Goal: Use online tool/utility: Utilize a website feature to perform a specific function

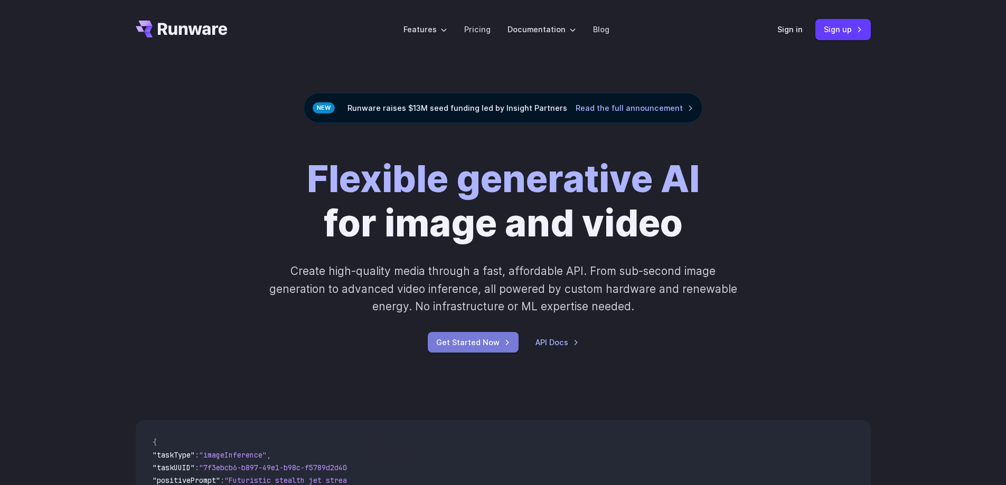
click at [461, 341] on link "Get Started Now" at bounding box center [473, 342] width 91 height 21
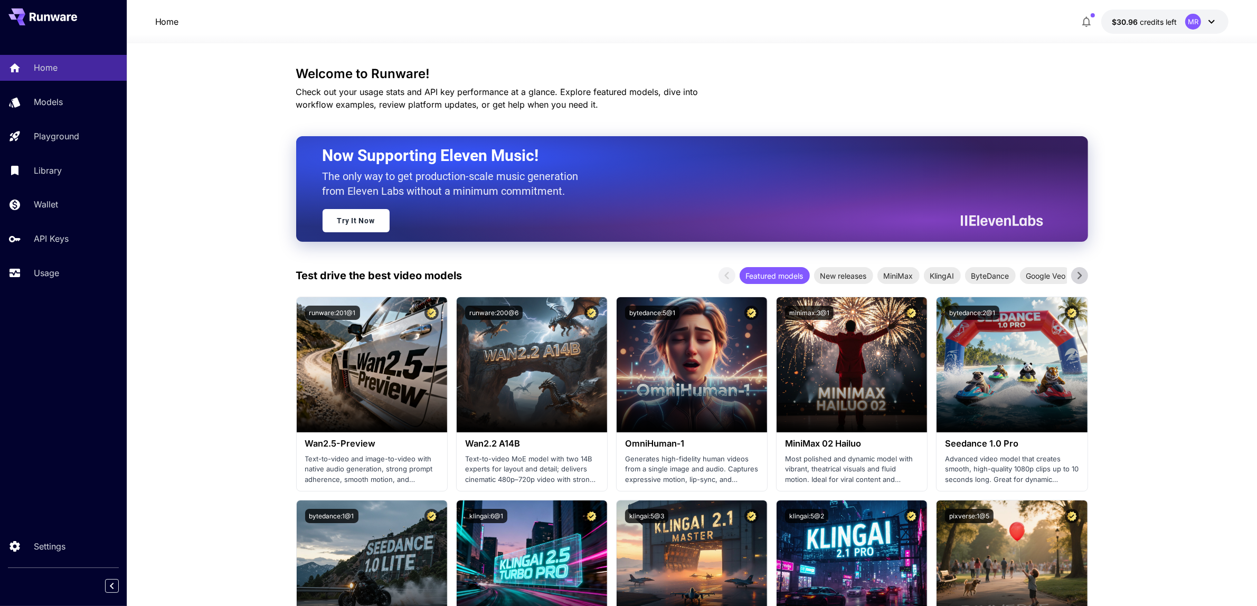
drag, startPoint x: 1251, startPoint y: 127, endPoint x: 0, endPoint y: 383, distance: 1276.6
click at [0, 383] on div "Home Models Playground Library Wallet API Keys Usage Settings" at bounding box center [63, 303] width 127 height 606
drag, startPoint x: 278, startPoint y: 337, endPoint x: 10, endPoint y: 338, distance: 268.8
click at [0, 338] on div "Home Models Playground Library Wallet API Keys Usage Settings" at bounding box center [63, 303] width 127 height 606
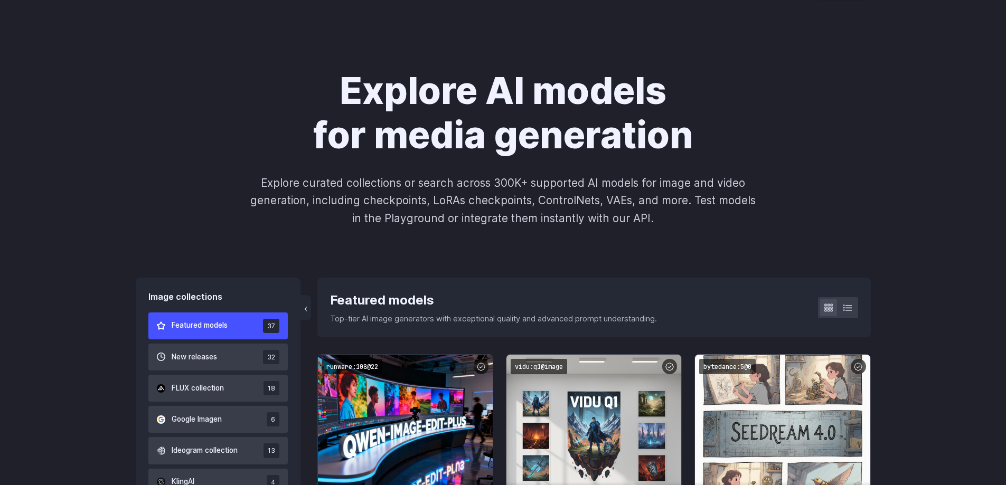
scroll to position [211, 0]
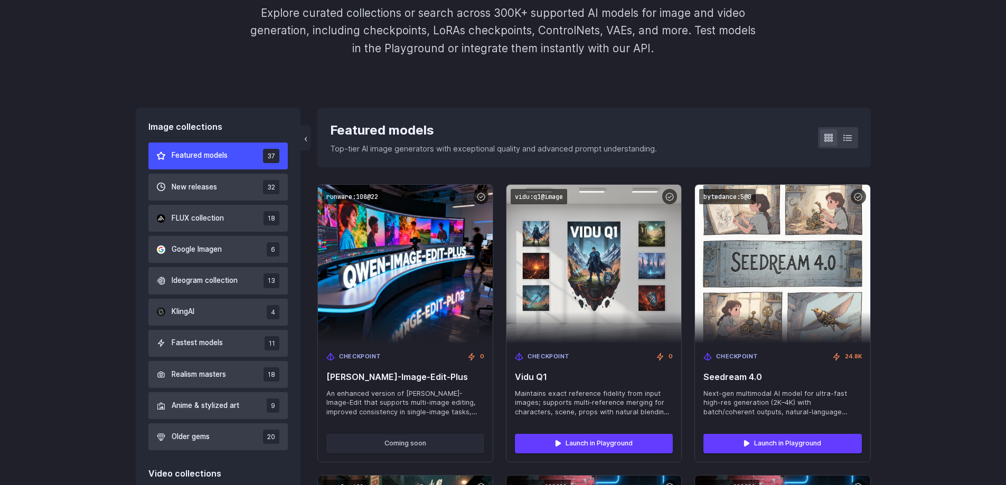
drag, startPoint x: 907, startPoint y: 118, endPoint x: 0, endPoint y: 152, distance: 907.4
drag, startPoint x: 992, startPoint y: 350, endPoint x: 163, endPoint y: 267, distance: 833.9
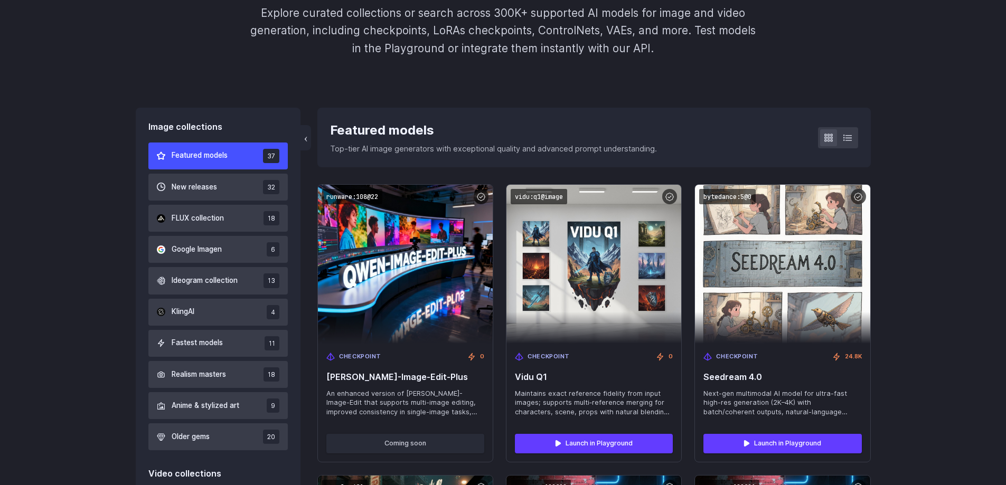
drag, startPoint x: 1002, startPoint y: 339, endPoint x: 49, endPoint y: 275, distance: 954.8
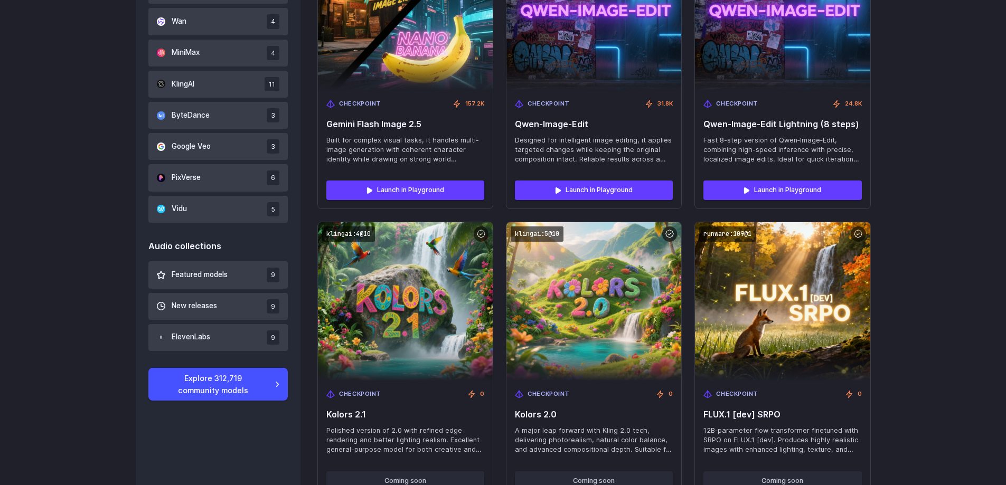
scroll to position [845, 0]
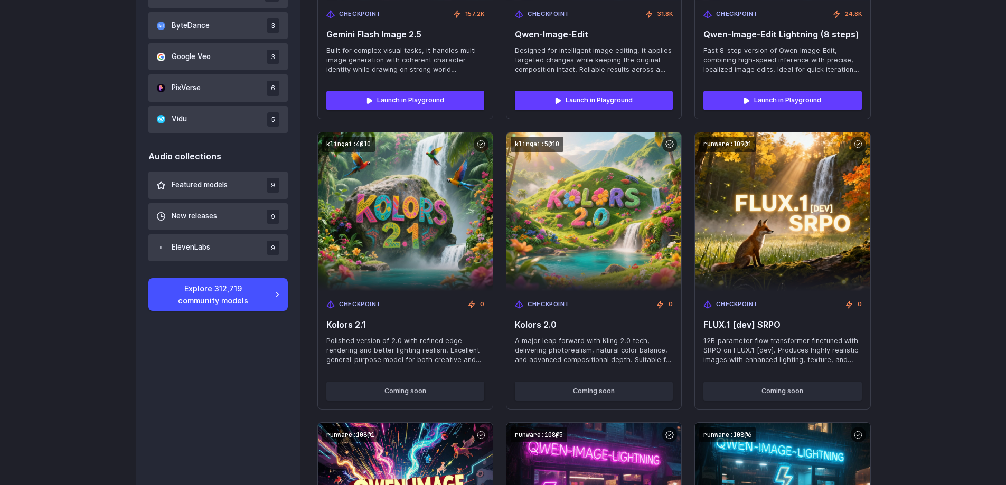
drag, startPoint x: 1003, startPoint y: 367, endPoint x: 137, endPoint y: 348, distance: 866.9
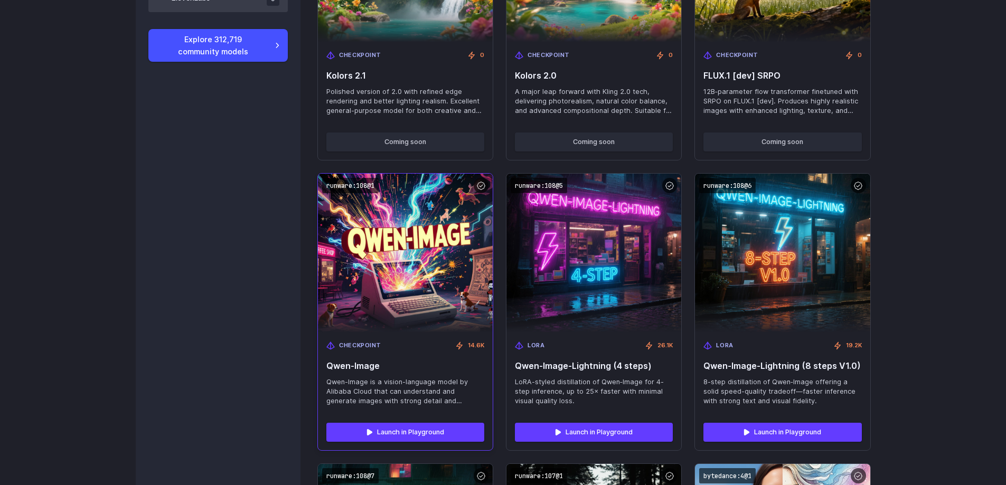
scroll to position [1109, 0]
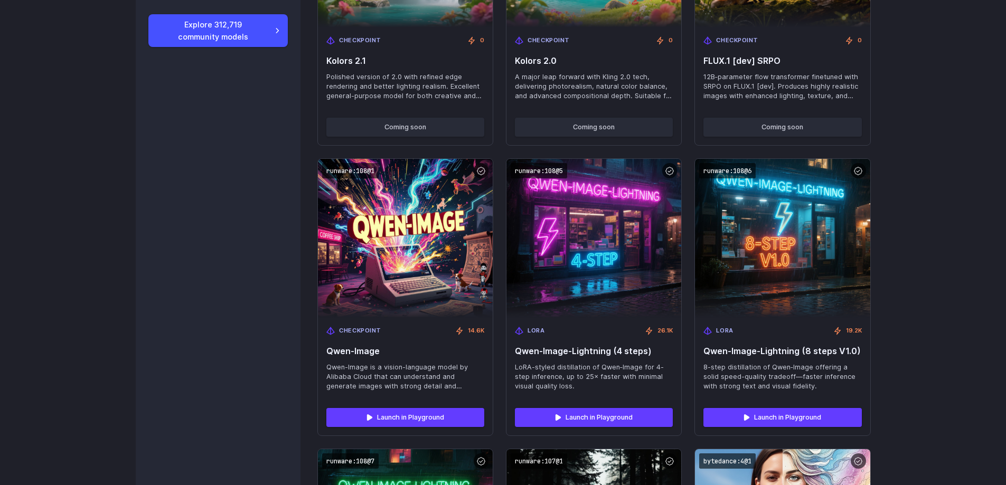
drag, startPoint x: 988, startPoint y: 365, endPoint x: 51, endPoint y: 234, distance: 945.4
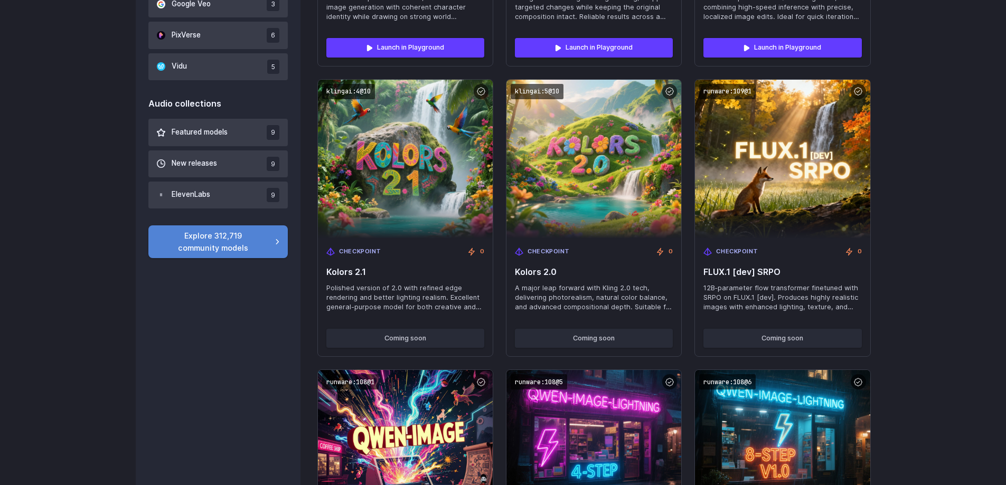
scroll to position [528, 0]
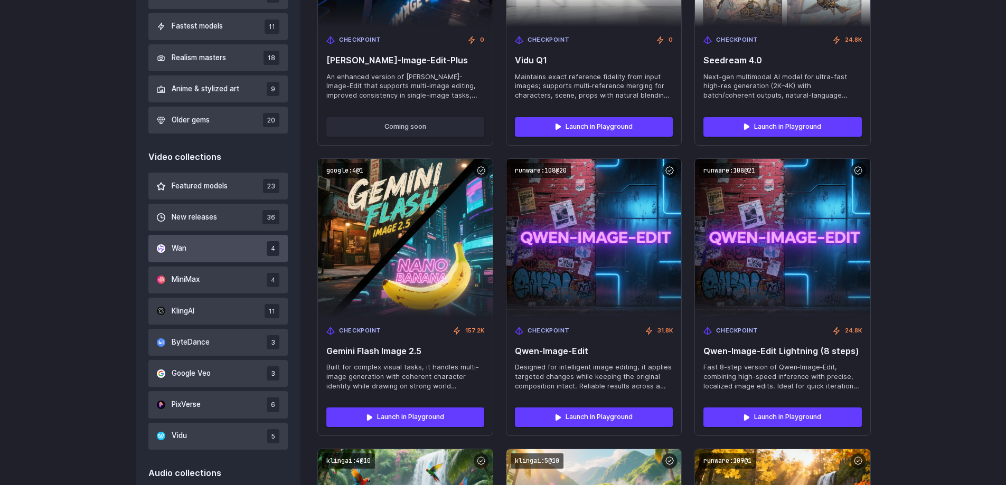
click at [205, 254] on button "Wan 4" at bounding box center [218, 248] width 140 height 27
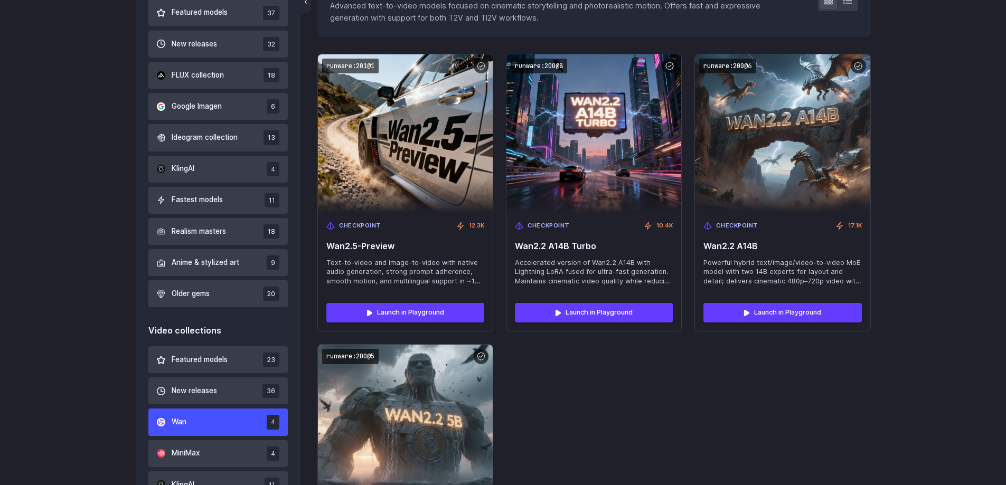
scroll to position [358, 0]
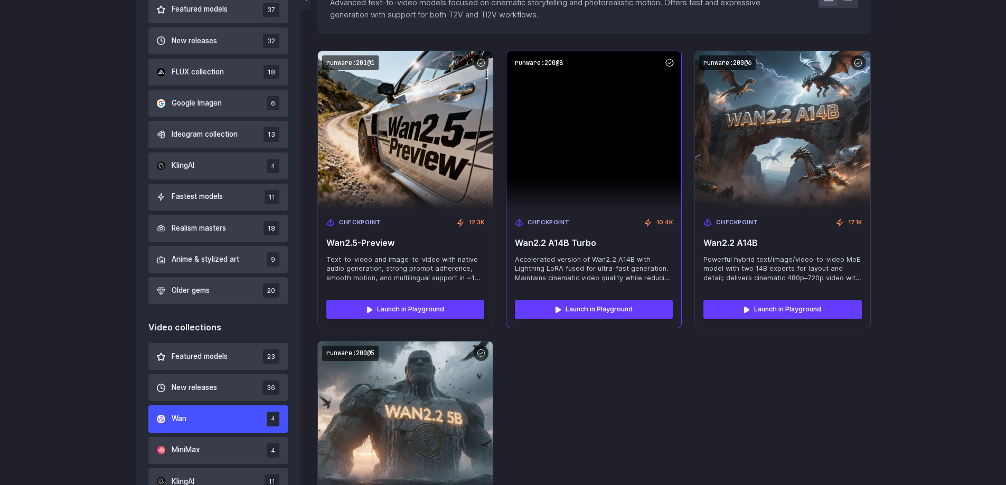
drag, startPoint x: 622, startPoint y: 283, endPoint x: 608, endPoint y: 278, distance: 14.5
click at [622, 282] on span "Accelerated version of Wan2.2 A14B with Lightning LoRA fused for ultra-fast gen…" at bounding box center [594, 269] width 158 height 29
click at [517, 273] on span "Accelerated version of Wan2.2 A14B with Lightning LoRA fused for ultra-fast gen…" at bounding box center [594, 269] width 158 height 29
click at [677, 274] on div "Checkpoint 10.4K Wan2.2 A14B Turbo Accelerated version of Wan2.2 A14B with Ligh…" at bounding box center [593, 251] width 175 height 82
drag, startPoint x: 677, startPoint y: 274, endPoint x: 578, endPoint y: 296, distance: 101.3
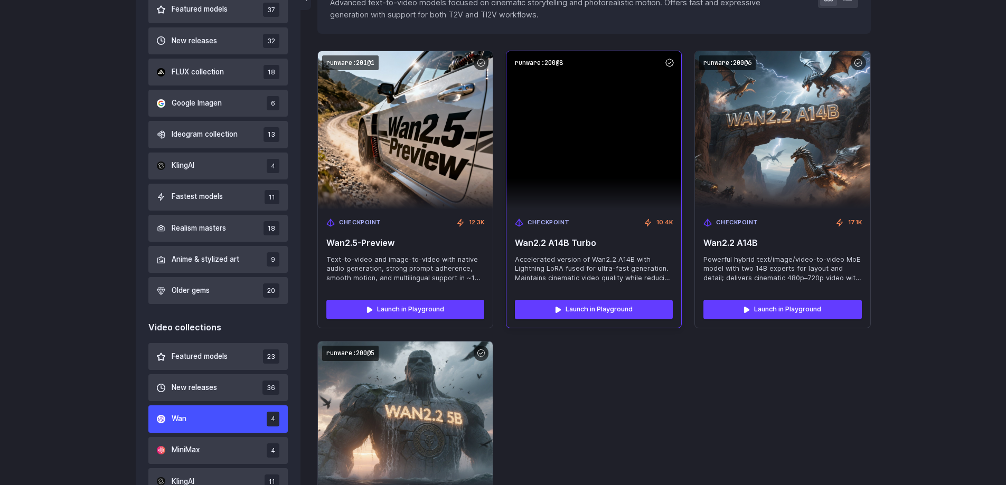
click at [567, 271] on span "Accelerated version of Wan2.2 A14B with Lightning LoRA fused for ultra-fast gen…" at bounding box center [594, 269] width 158 height 29
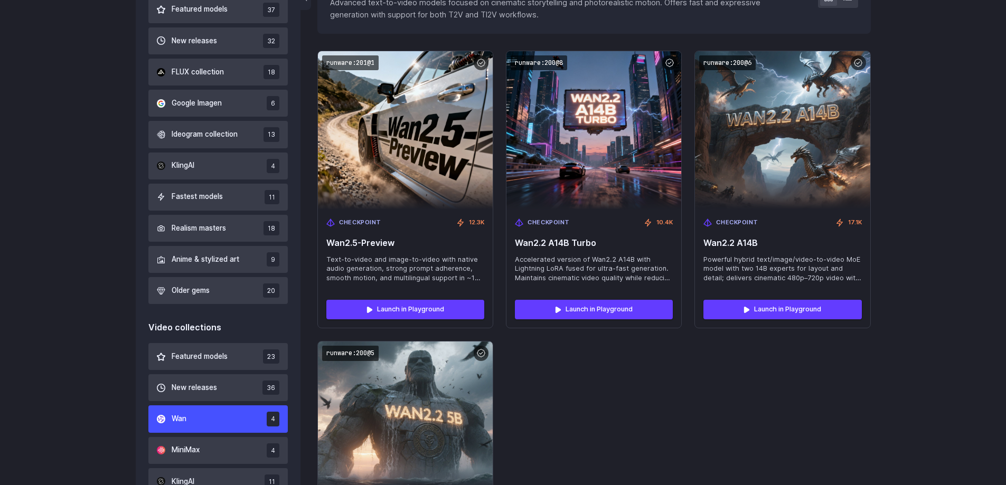
drag, startPoint x: 997, startPoint y: 352, endPoint x: 162, endPoint y: 331, distance: 835.2
click at [0, 334] on div "Image collections Featured models 37 New releases 32 FLUX collection 18 Google …" at bounding box center [503, 386] width 1006 height 850
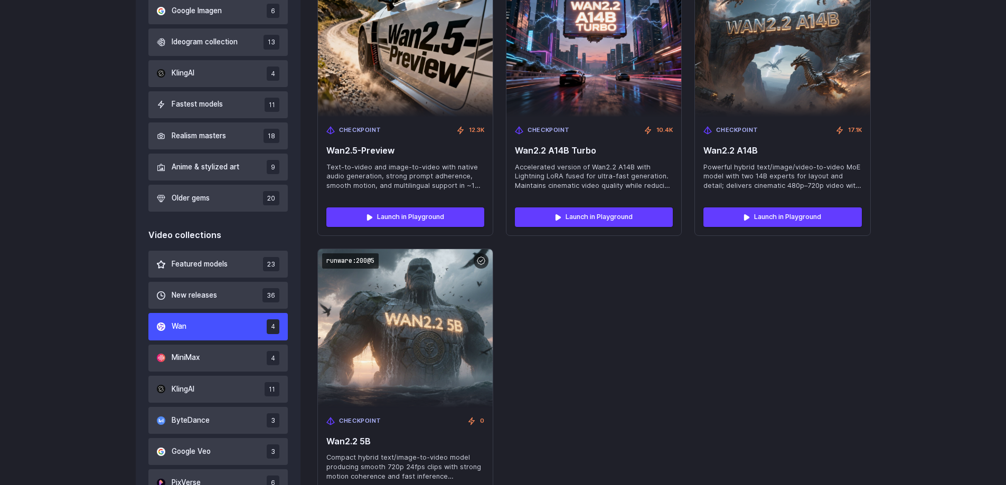
scroll to position [463, 0]
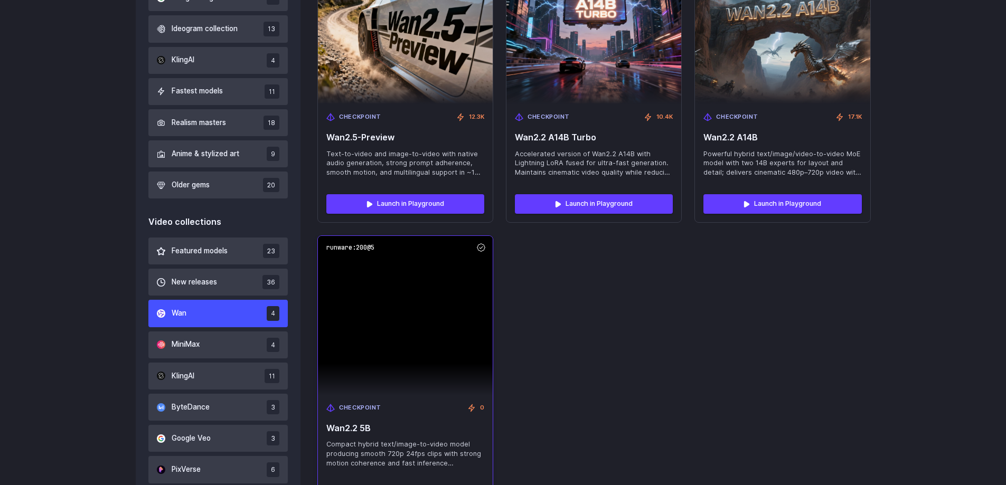
drag, startPoint x: 902, startPoint y: 363, endPoint x: 472, endPoint y: 354, distance: 430.0
click at [472, 354] on img at bounding box center [405, 315] width 175 height 159
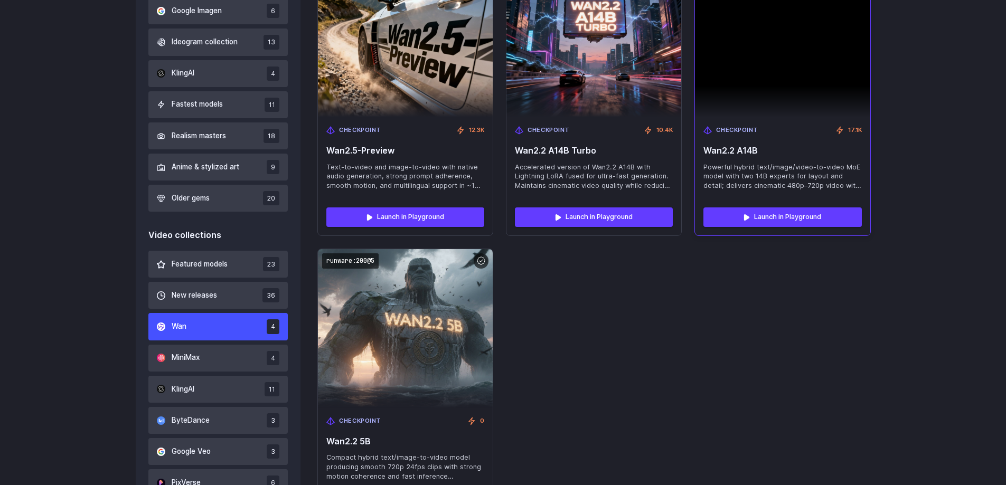
scroll to position [569, 0]
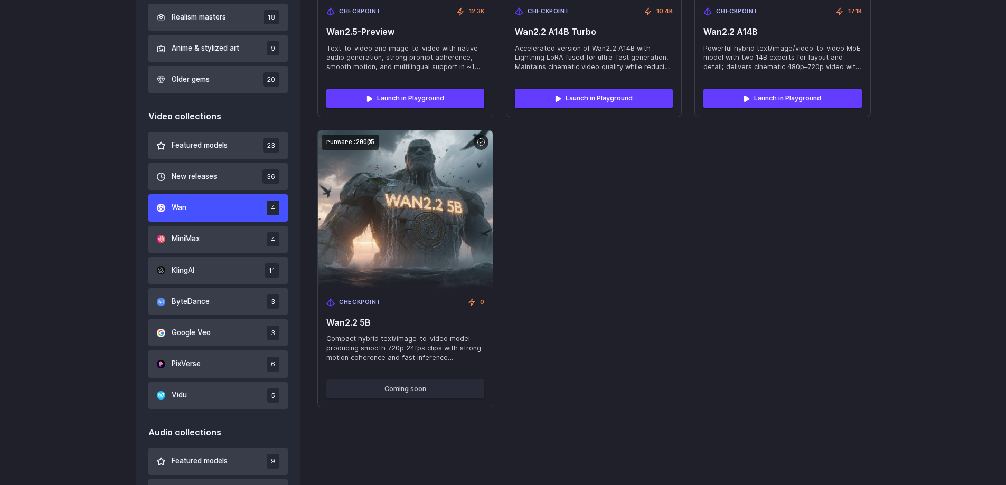
drag, startPoint x: 928, startPoint y: 286, endPoint x: 559, endPoint y: 333, distance: 372.1
click at [559, 333] on div "runware:201@1 Checkpoint 12.3K Wan2.5-Preview Text-to-video and image-to-video …" at bounding box center [593, 123] width 553 height 569
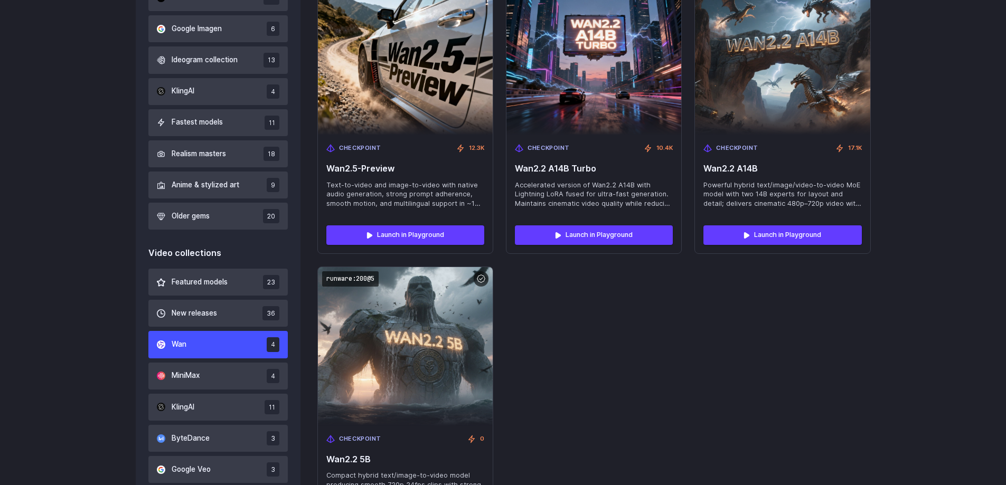
scroll to position [410, 0]
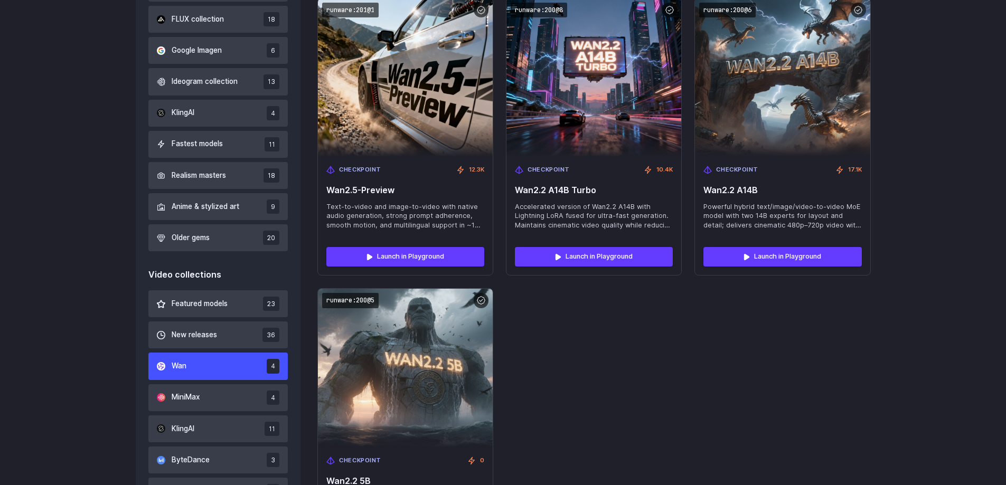
drag, startPoint x: 1002, startPoint y: 353, endPoint x: 546, endPoint y: 362, distance: 456.4
click at [546, 362] on div "runware:201@1 Checkpoint 12.3K Wan2.5-Preview Text-to-video and image-to-video …" at bounding box center [593, 282] width 553 height 569
click at [999, 405] on div "Image collections Featured models 37 New releases 32 FLUX collection 18 Google …" at bounding box center [503, 334] width 1006 height 850
drag, startPoint x: 999, startPoint y: 405, endPoint x: 555, endPoint y: 391, distance: 444.4
click at [555, 391] on div "runware:201@1 Checkpoint 12.3K Wan2.5-Preview Text-to-video and image-to-video …" at bounding box center [593, 282] width 553 height 569
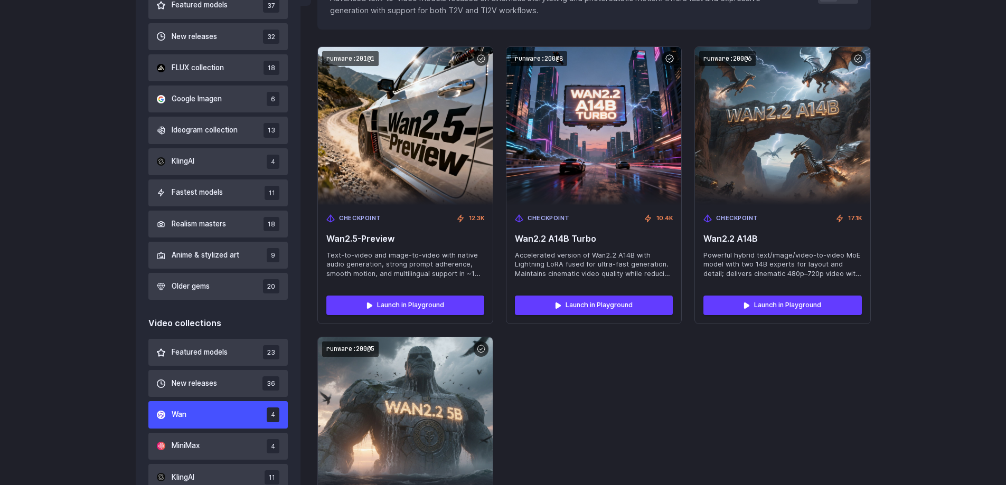
scroll to position [358, 0]
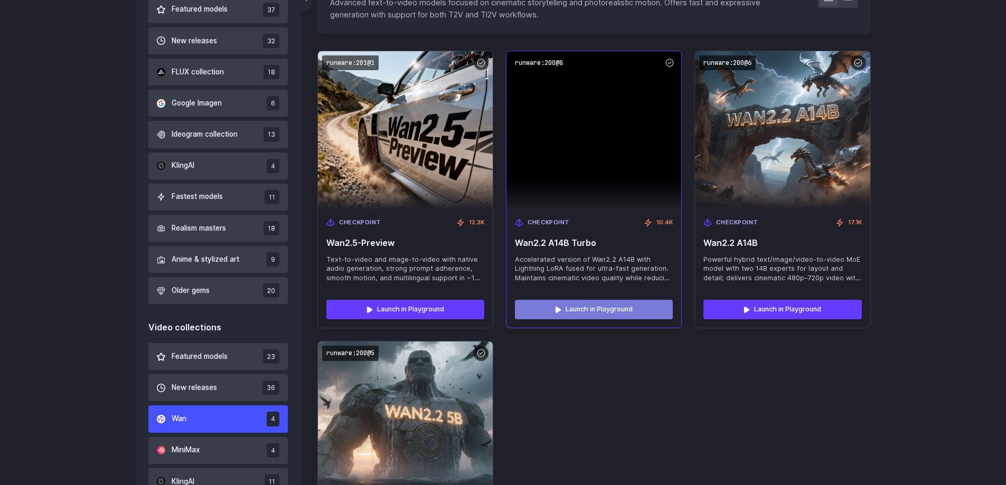
click at [586, 315] on link "Launch in Playground" at bounding box center [594, 309] width 158 height 19
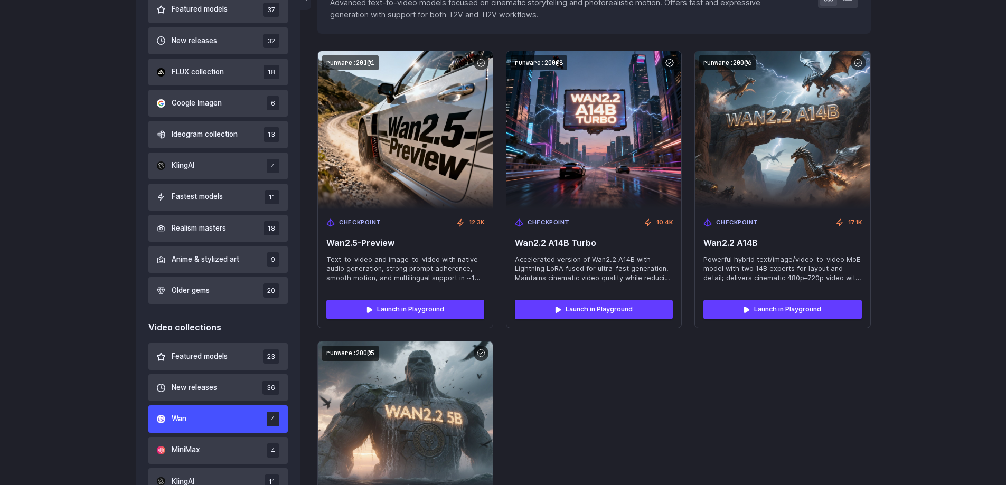
drag, startPoint x: 897, startPoint y: 429, endPoint x: 572, endPoint y: 408, distance: 325.0
click at [572, 408] on div "runware:201@1 Checkpoint 12.3K Wan2.5-Preview Text-to-video and image-to-video …" at bounding box center [593, 335] width 553 height 569
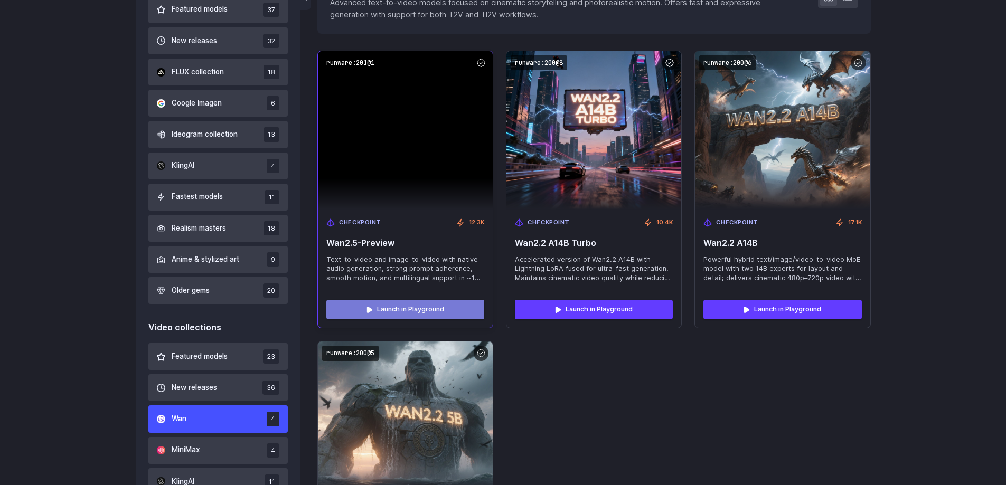
click at [423, 312] on link "Launch in Playground" at bounding box center [405, 309] width 158 height 19
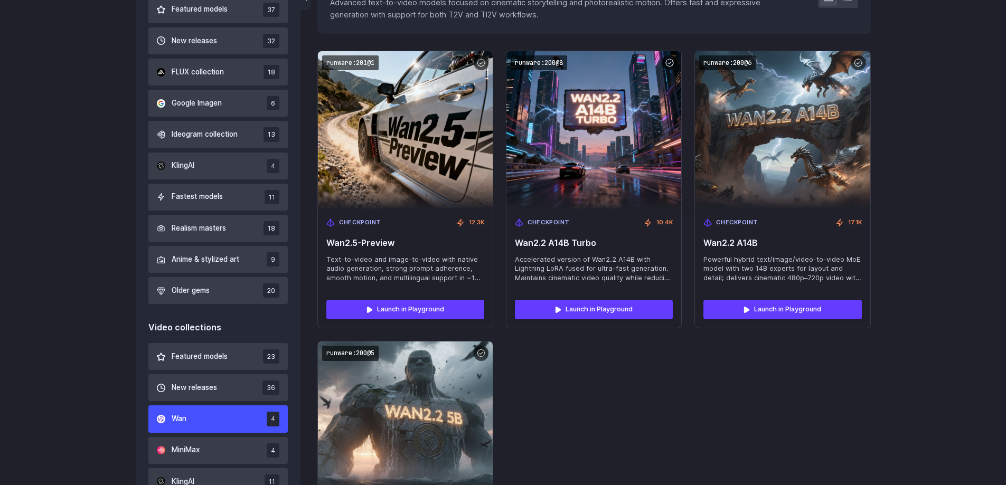
drag, startPoint x: 772, startPoint y: 360, endPoint x: 104, endPoint y: 307, distance: 670.7
click at [1, 324] on div "Image collections Featured models 37 New releases 32 FLUX collection 18 Google …" at bounding box center [503, 386] width 1006 height 850
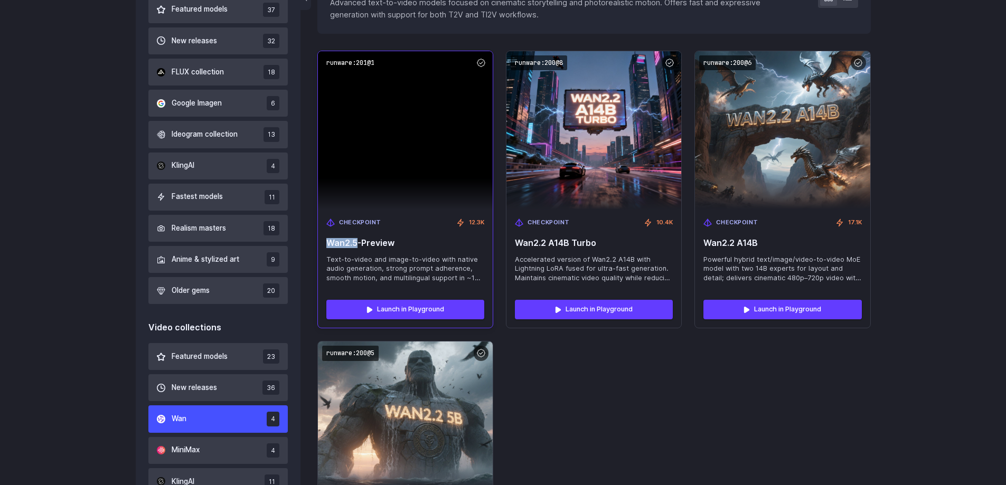
drag, startPoint x: 322, startPoint y: 242, endPoint x: 356, endPoint y: 246, distance: 34.0
click at [356, 246] on div "Checkpoint 12.3K Wan2.5-Preview Text-to-video and image-to-video with native au…" at bounding box center [405, 251] width 175 height 82
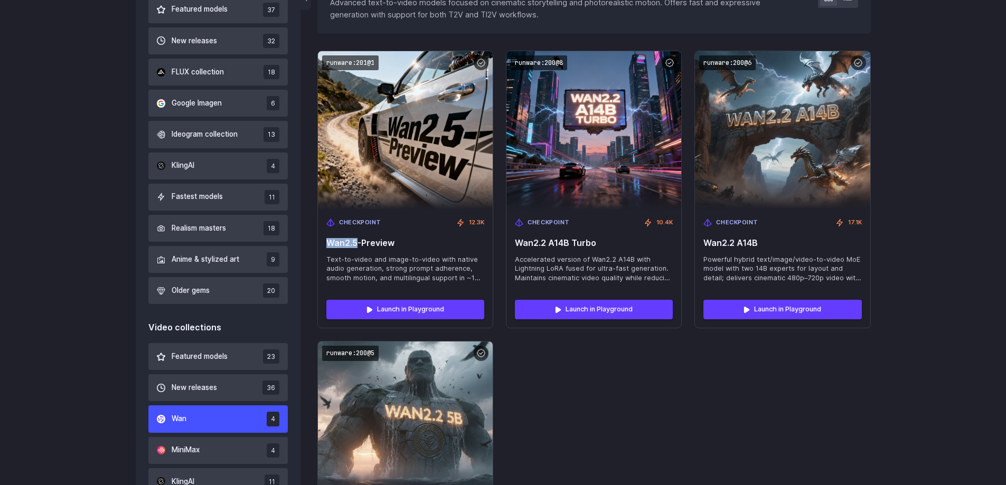
copy span "Wan2.5"
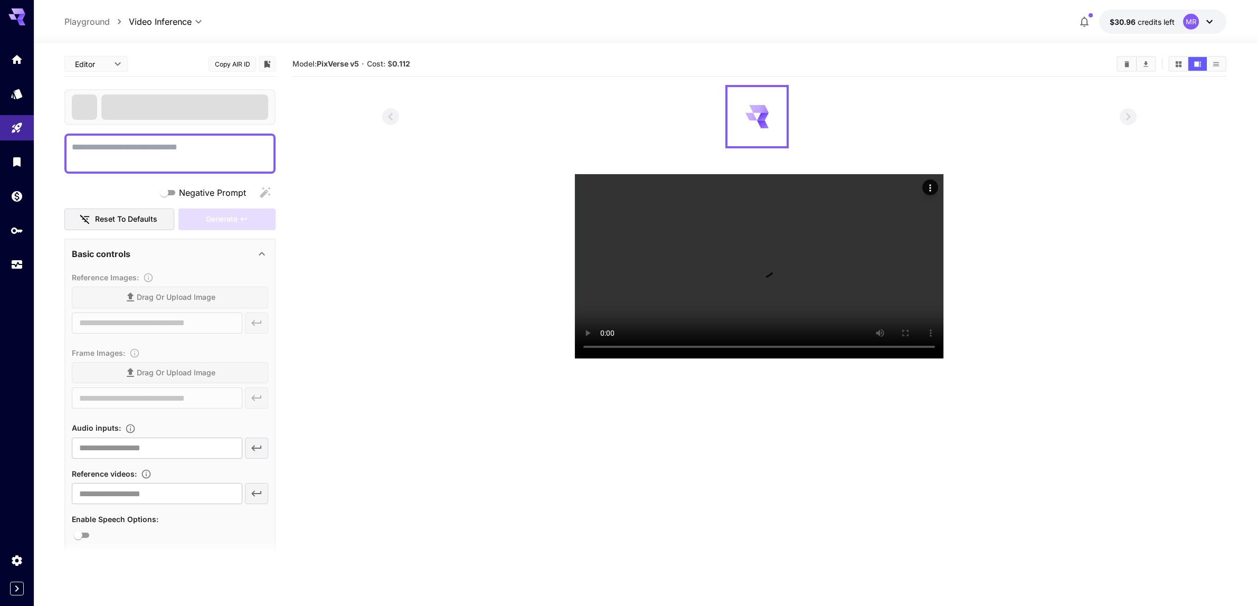
type input "**********"
type input "****"
type input "***"
drag, startPoint x: 592, startPoint y: 247, endPoint x: 378, endPoint y: 243, distance: 213.9
click at [378, 243] on section at bounding box center [760, 222] width 934 height 274
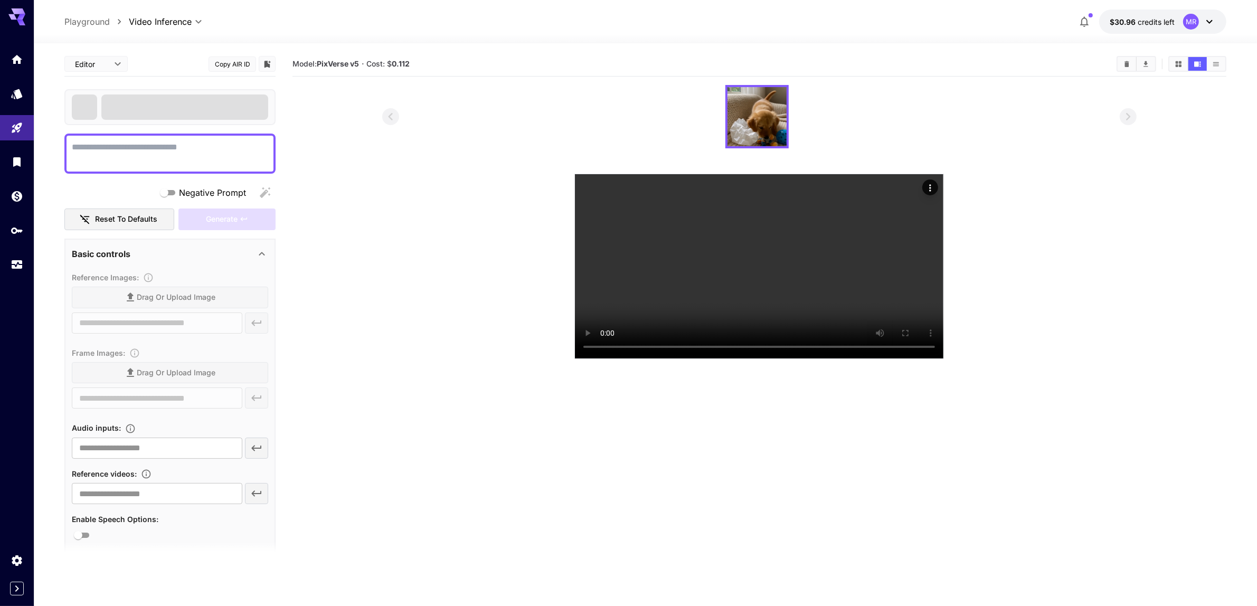
click at [120, 159] on textarea "Negative Prompt" at bounding box center [170, 153] width 196 height 25
paste textarea "**********"
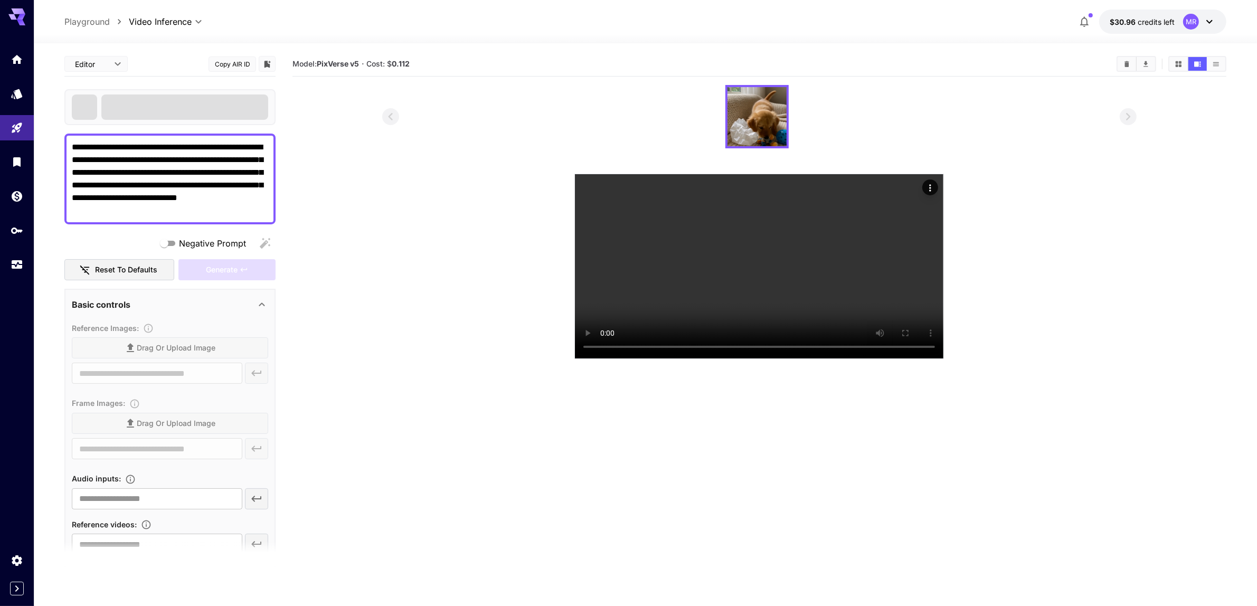
type textarea "**********"
click at [568, 229] on section at bounding box center [759, 222] width 755 height 274
drag, startPoint x: 568, startPoint y: 229, endPoint x: 240, endPoint y: 193, distance: 329.9
click at [313, 247] on section at bounding box center [760, 222] width 934 height 274
click at [183, 114] on span at bounding box center [184, 107] width 167 height 25
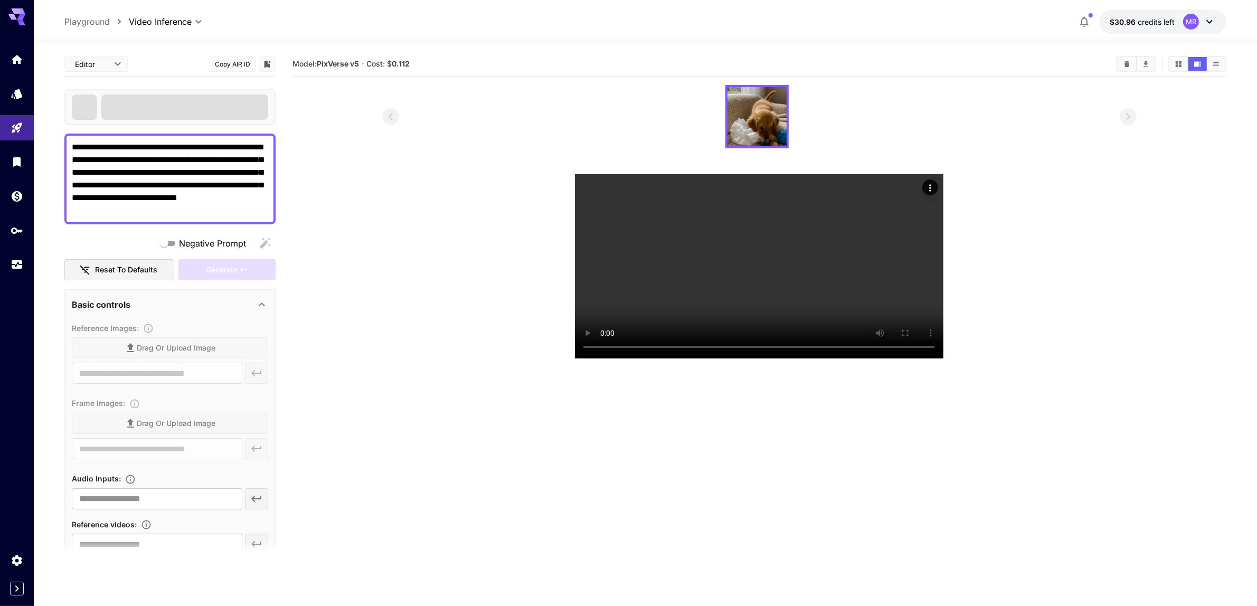
drag, startPoint x: 173, startPoint y: 109, endPoint x: 88, endPoint y: 88, distance: 87.6
click at [7, 98] on link at bounding box center [17, 94] width 34 height 26
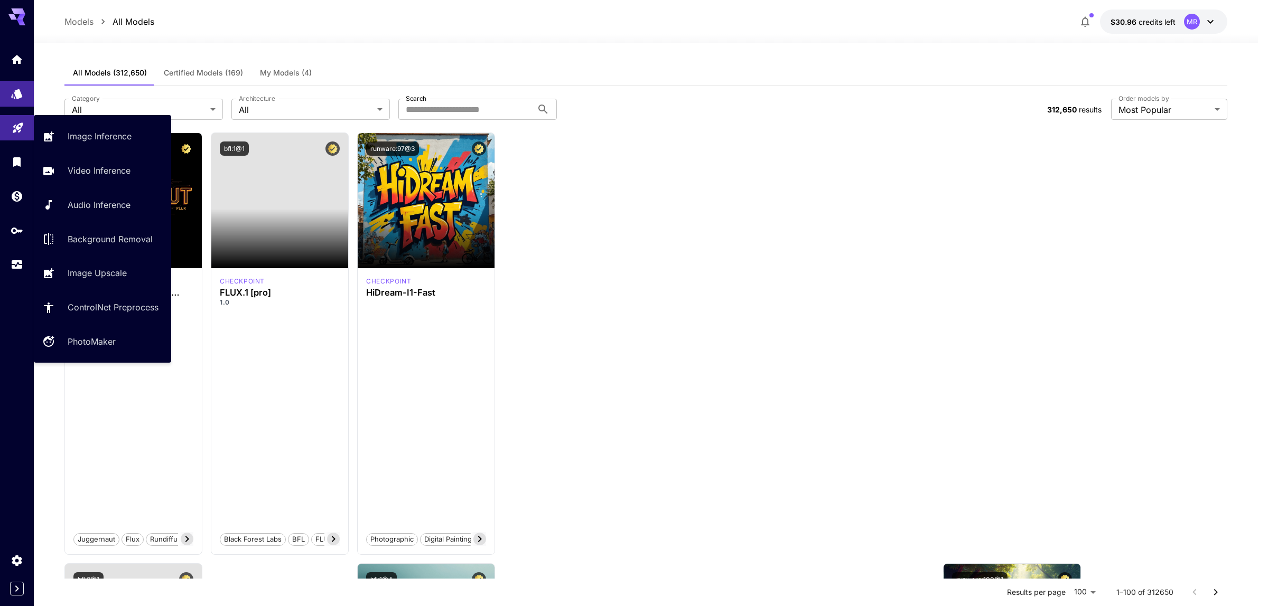
click at [21, 129] on icon "Playground" at bounding box center [18, 124] width 13 height 13
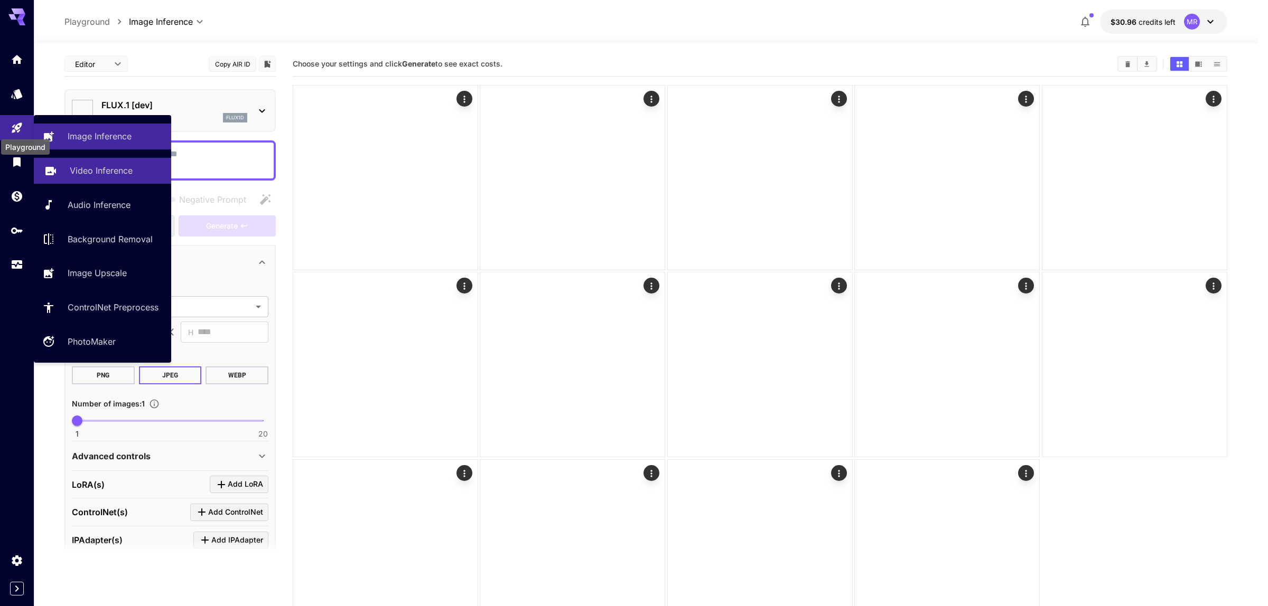
click at [88, 168] on p "Video Inference" at bounding box center [101, 170] width 63 height 13
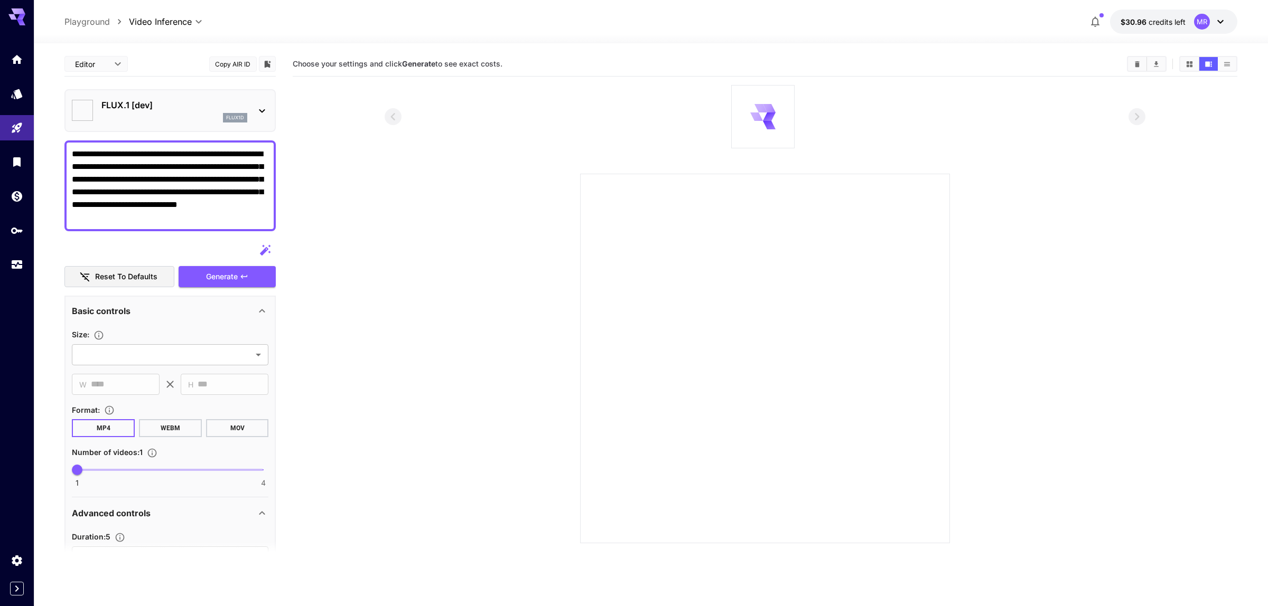
type input "**********"
click at [165, 110] on p "FLUX.1 [dev]" at bounding box center [174, 105] width 146 height 13
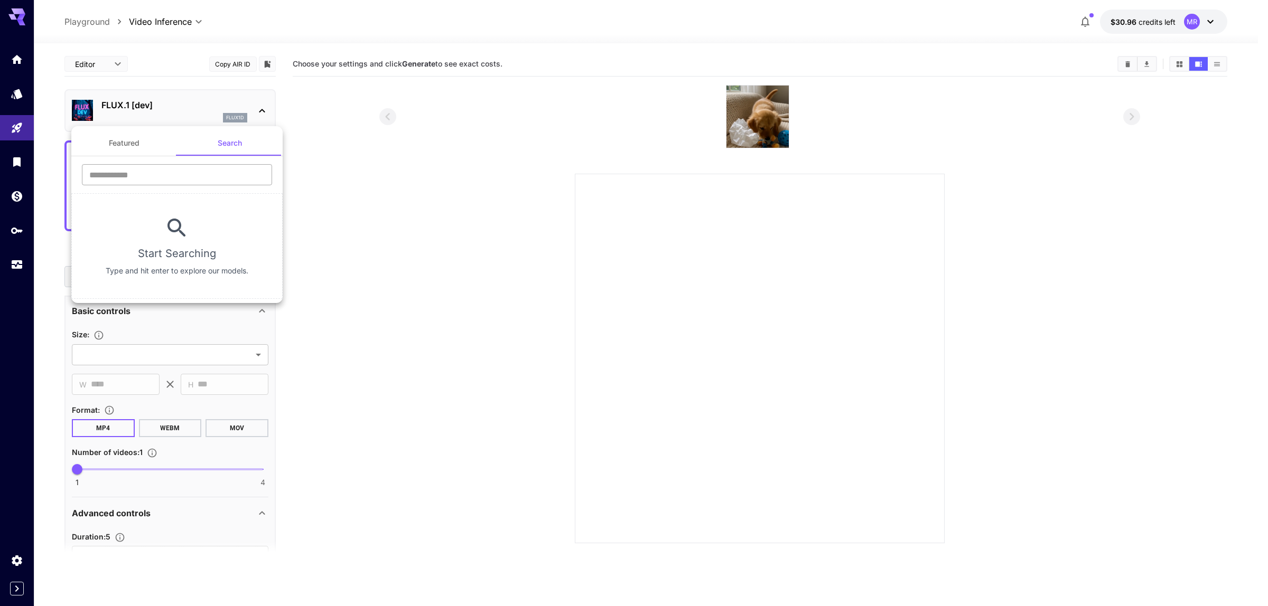
click at [184, 172] on input "text" at bounding box center [177, 174] width 190 height 21
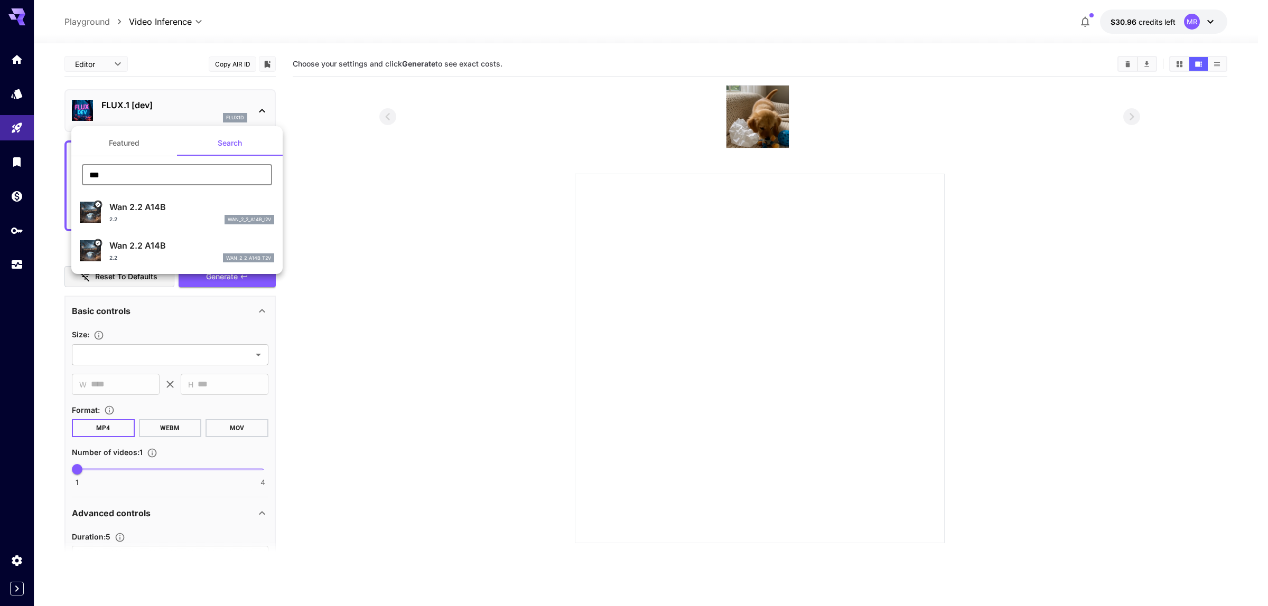
type input "***"
click at [166, 162] on section "*** ​ Wan 2.2 A14B 2.2 wan_2_2_a14b_i2v Wan 2.2 A14B 2.2 wan_2_2_a14b_t2v" at bounding box center [176, 213] width 211 height 114
drag, startPoint x: 166, startPoint y: 162, endPoint x: 144, endPoint y: 161, distance: 22.2
click at [144, 161] on section "*** ​ Wan 2.2 A14B 2.2 wan_2_2_a14b_i2v Wan 2.2 A14B 2.2 wan_2_2_a14b_t2v" at bounding box center [176, 213] width 211 height 114
click at [130, 148] on button "Featured" at bounding box center [124, 142] width 106 height 25
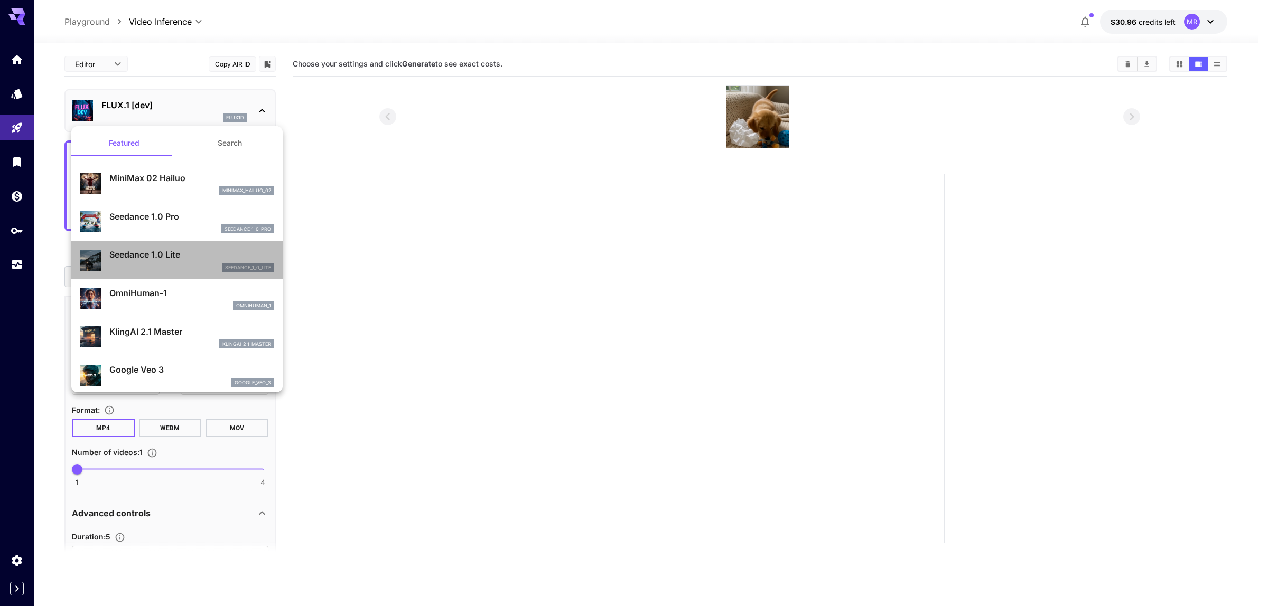
click at [185, 264] on div "seedance_1_0_lite" at bounding box center [191, 268] width 165 height 10
type input "**********"
type input "***"
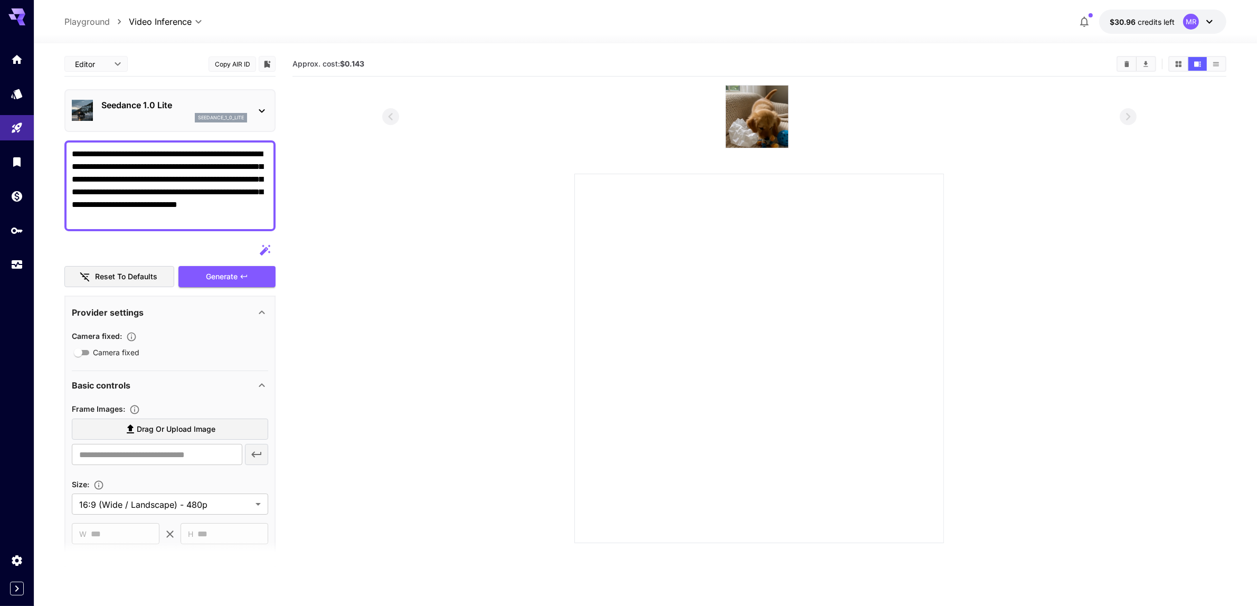
click at [115, 352] on span "Camera fixed" at bounding box center [116, 352] width 46 height 11
click at [136, 334] on icon "button" at bounding box center [131, 337] width 11 height 11
click at [740, 117] on img at bounding box center [757, 117] width 62 height 62
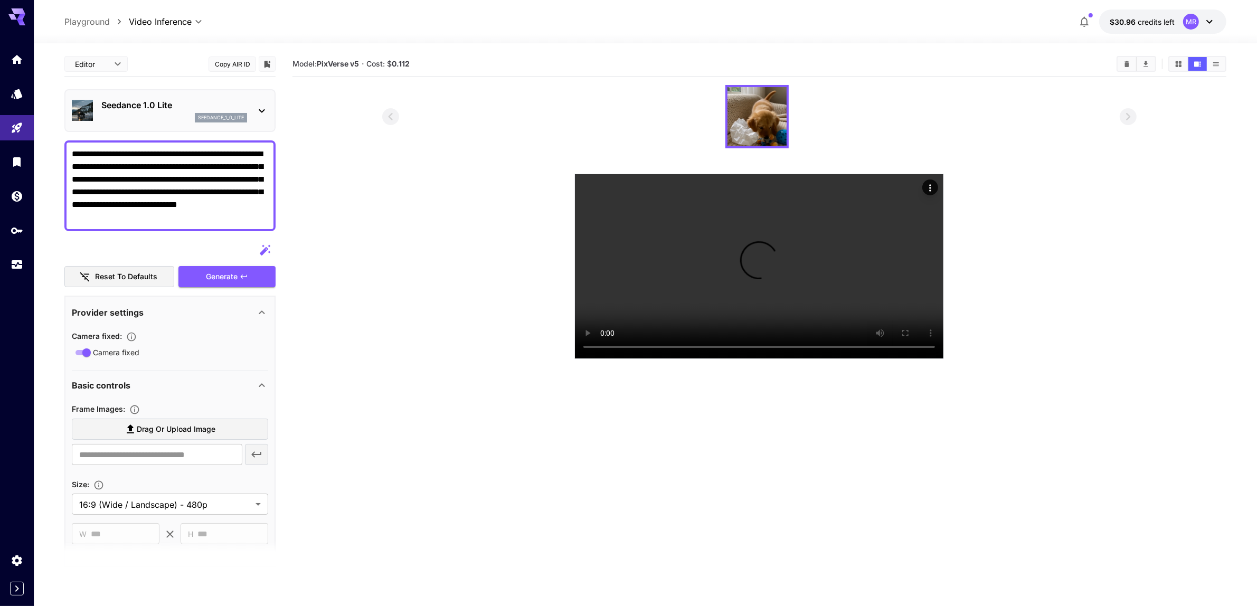
click at [570, 359] on section at bounding box center [759, 222] width 755 height 274
drag, startPoint x: 570, startPoint y: 437, endPoint x: 324, endPoint y: 474, distance: 249.4
click at [324, 359] on section at bounding box center [760, 222] width 934 height 274
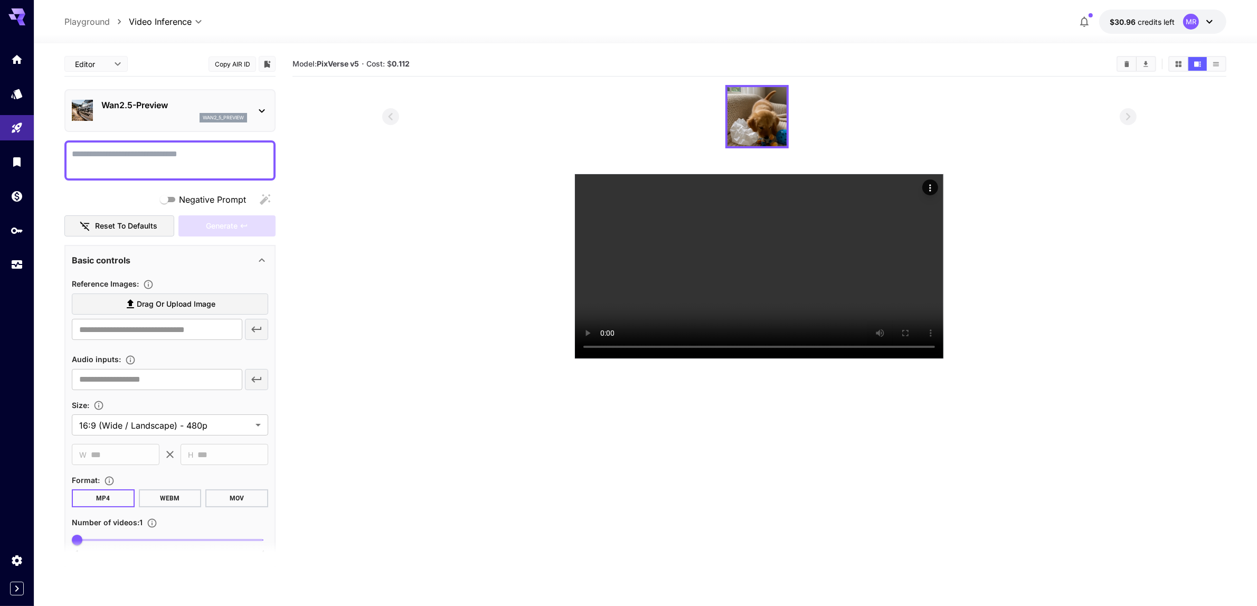
click at [200, 160] on textarea "Negative Prompt" at bounding box center [170, 160] width 196 height 25
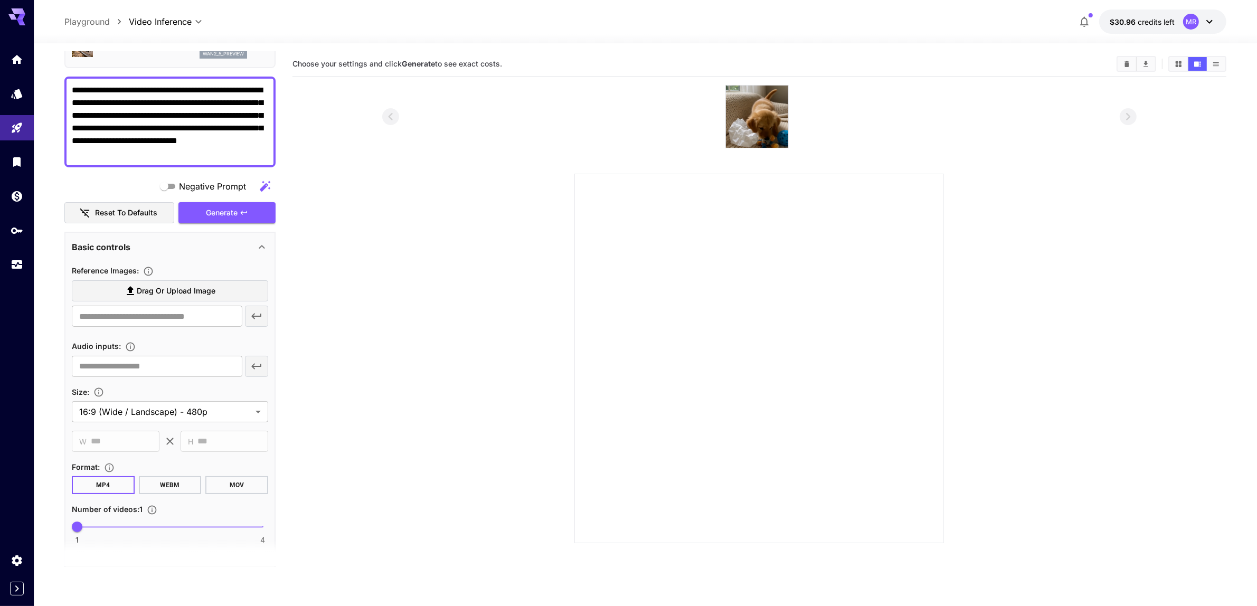
scroll to position [66, 0]
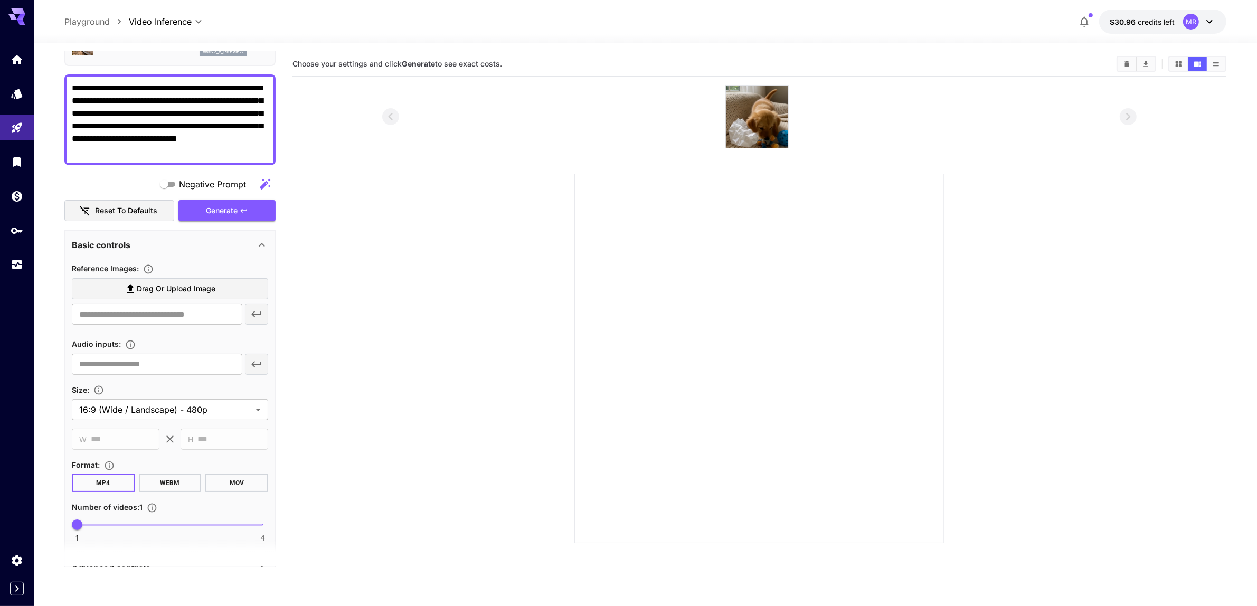
type textarea "**********"
drag, startPoint x: 362, startPoint y: 367, endPoint x: 0, endPoint y: 429, distance: 367.5
click at [0, 429] on div at bounding box center [17, 303] width 34 height 606
click at [260, 407] on body "**********" at bounding box center [628, 345] width 1257 height 690
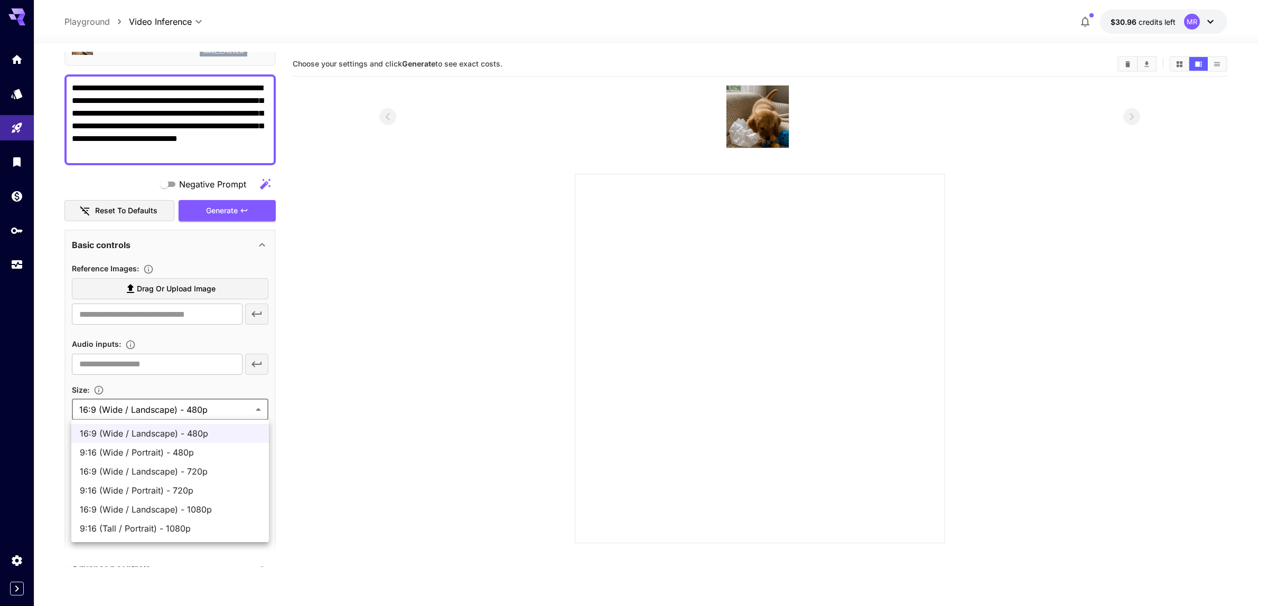
drag, startPoint x: 544, startPoint y: 448, endPoint x: 20, endPoint y: 424, distance: 525.0
click at [3, 421] on div at bounding box center [634, 303] width 1268 height 606
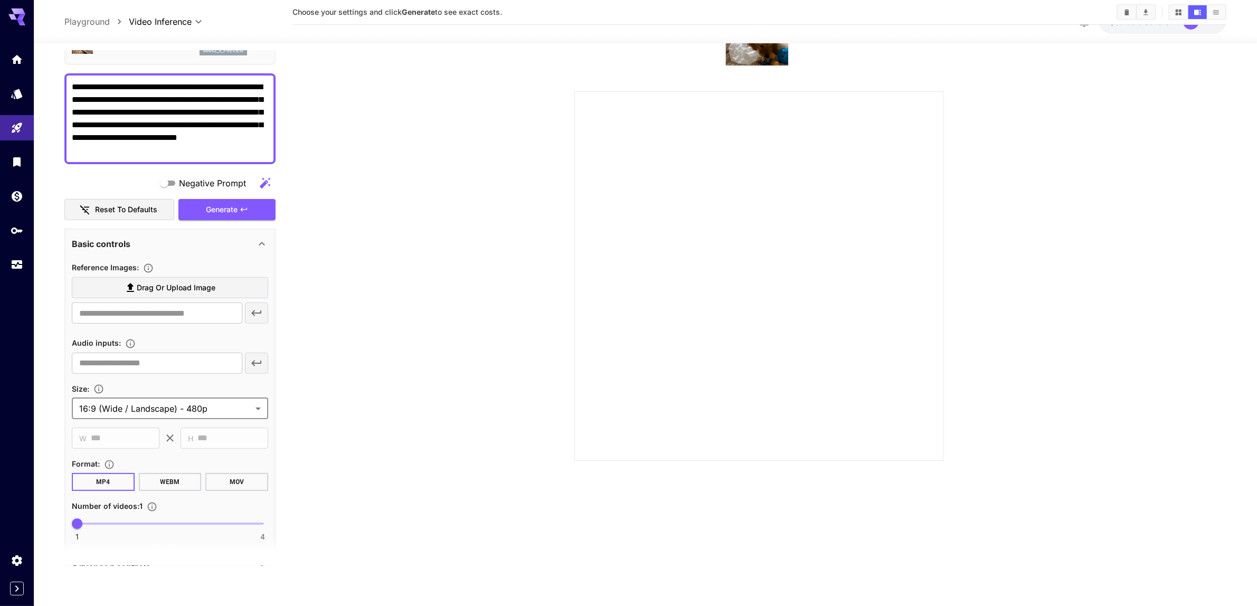
scroll to position [83, 0]
click at [550, 395] on section at bounding box center [759, 231] width 755 height 458
drag, startPoint x: 550, startPoint y: 395, endPoint x: 268, endPoint y: 397, distance: 282.0
click at [268, 397] on div "**********" at bounding box center [169, 486] width 211 height 515
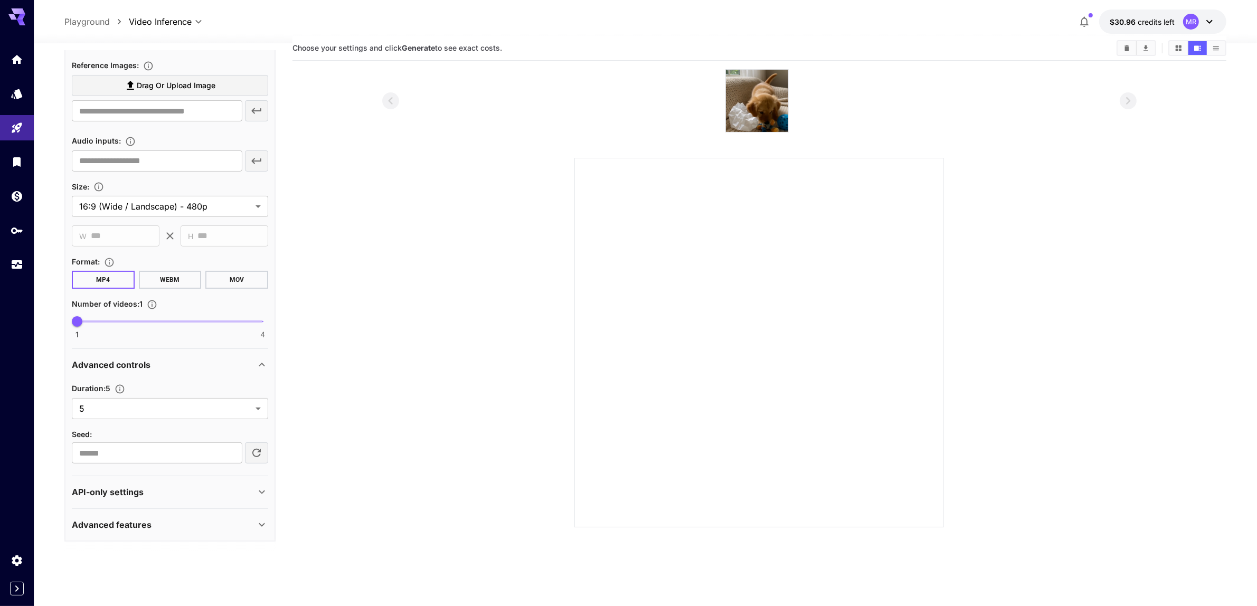
scroll to position [0, 0]
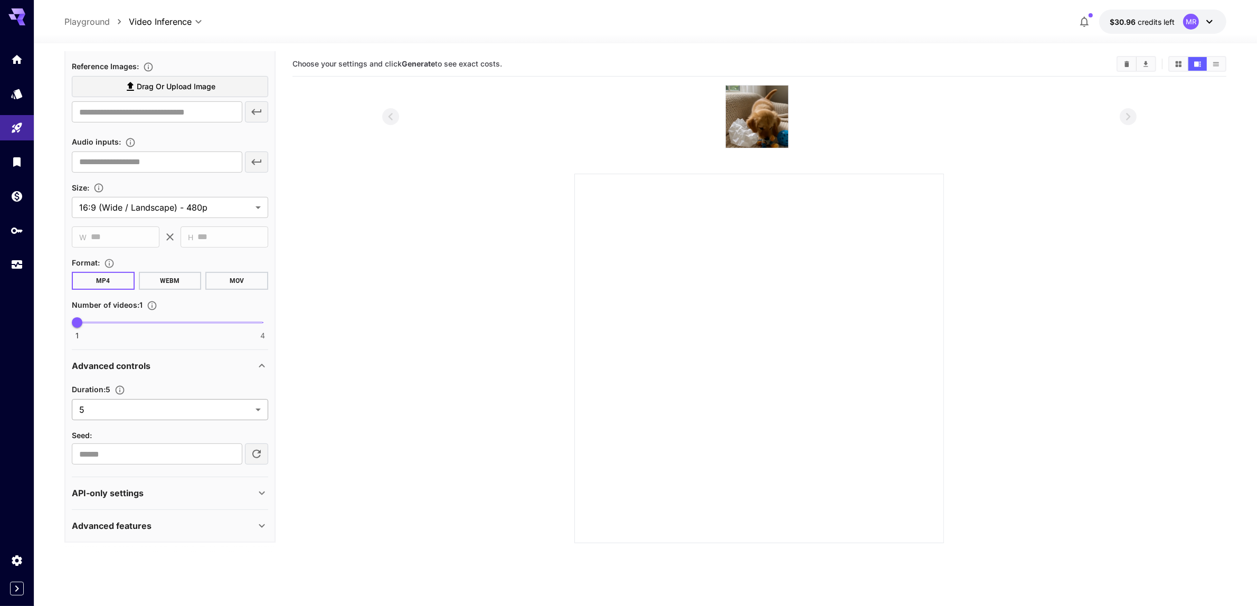
click at [190, 408] on body "**********" at bounding box center [628, 345] width 1257 height 690
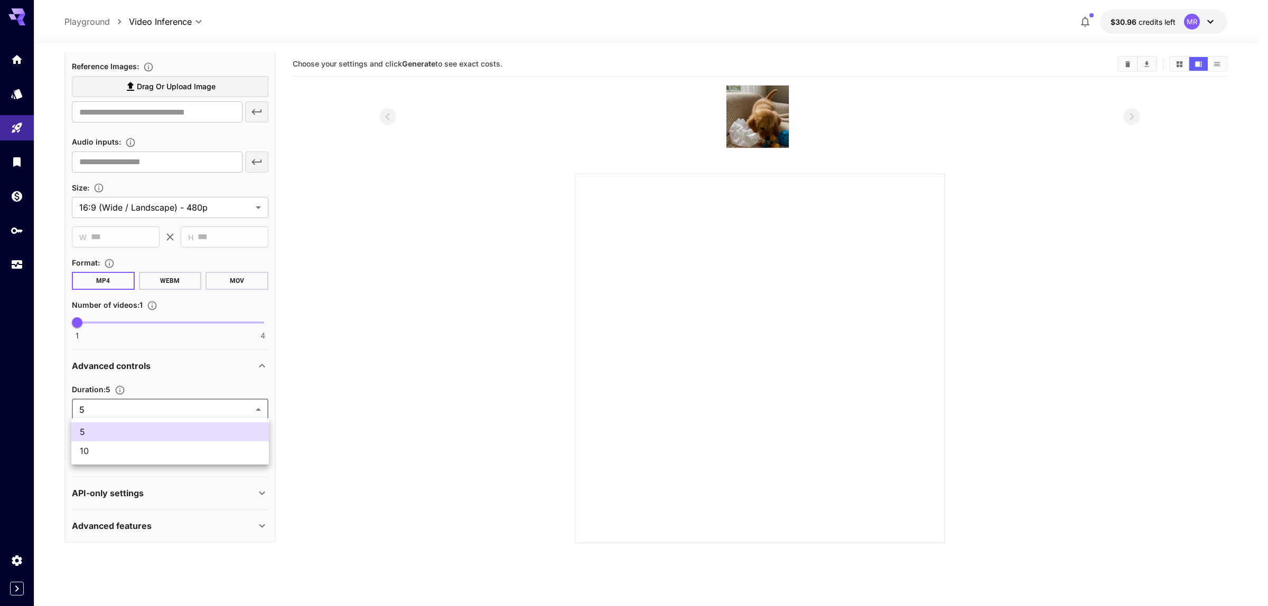
click at [177, 405] on div at bounding box center [634, 303] width 1268 height 606
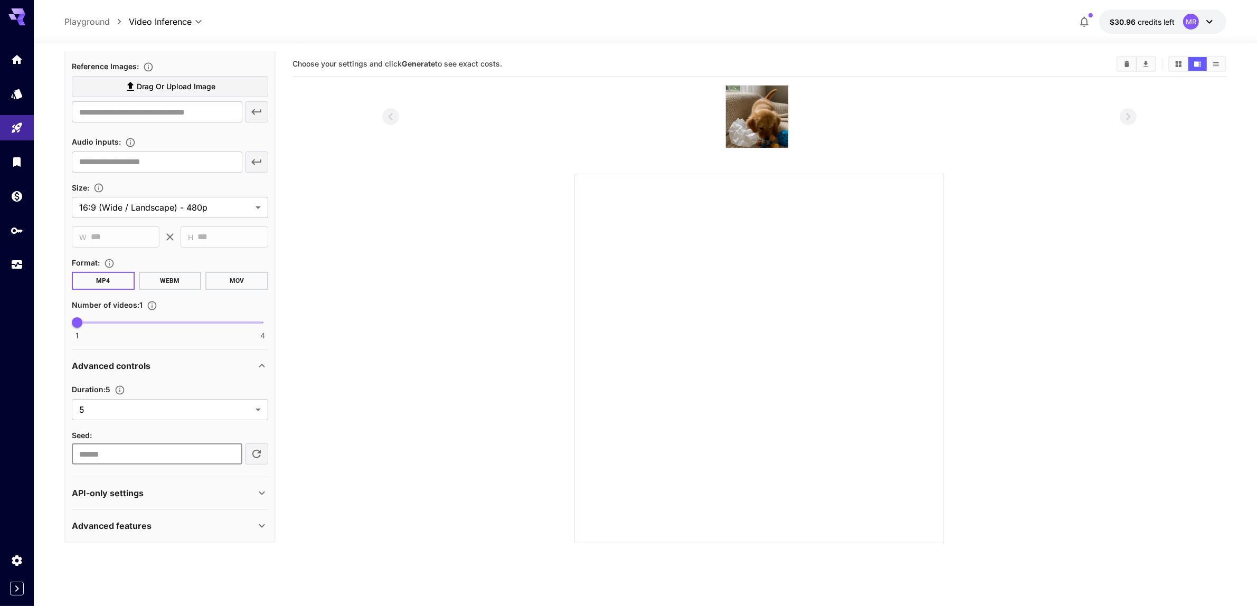
click at [186, 444] on input "number" at bounding box center [157, 454] width 171 height 21
drag, startPoint x: 1, startPoint y: 436, endPoint x: 364, endPoint y: 398, distance: 365.4
click at [364, 398] on section at bounding box center [760, 314] width 934 height 458
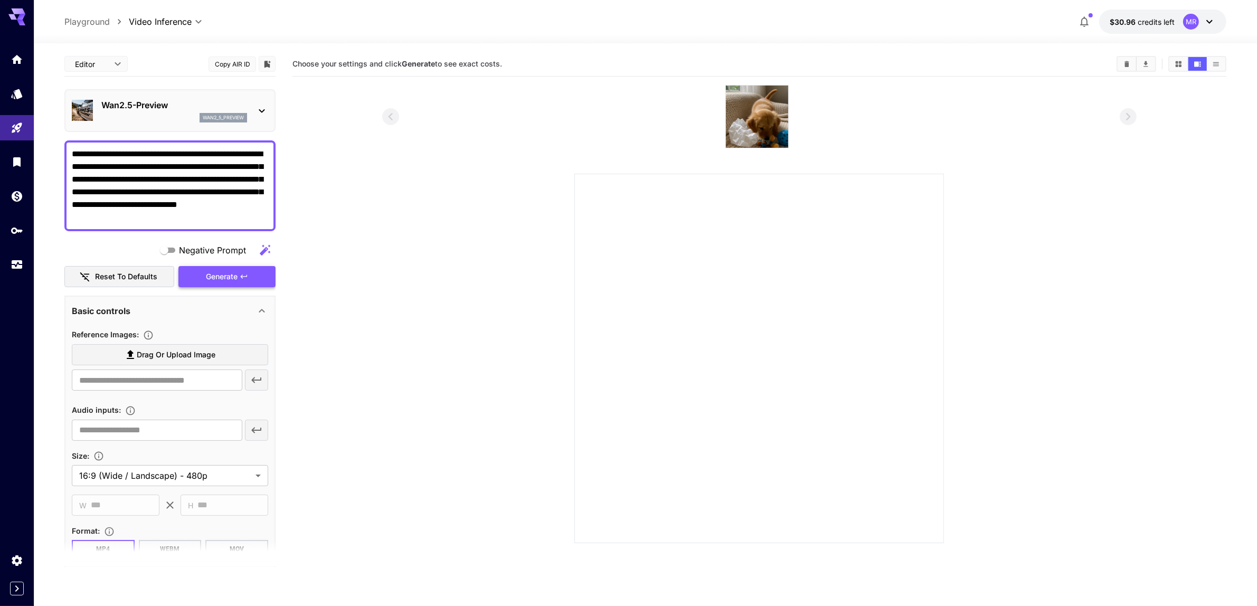
click at [222, 266] on div "Generate" at bounding box center [227, 277] width 97 height 22
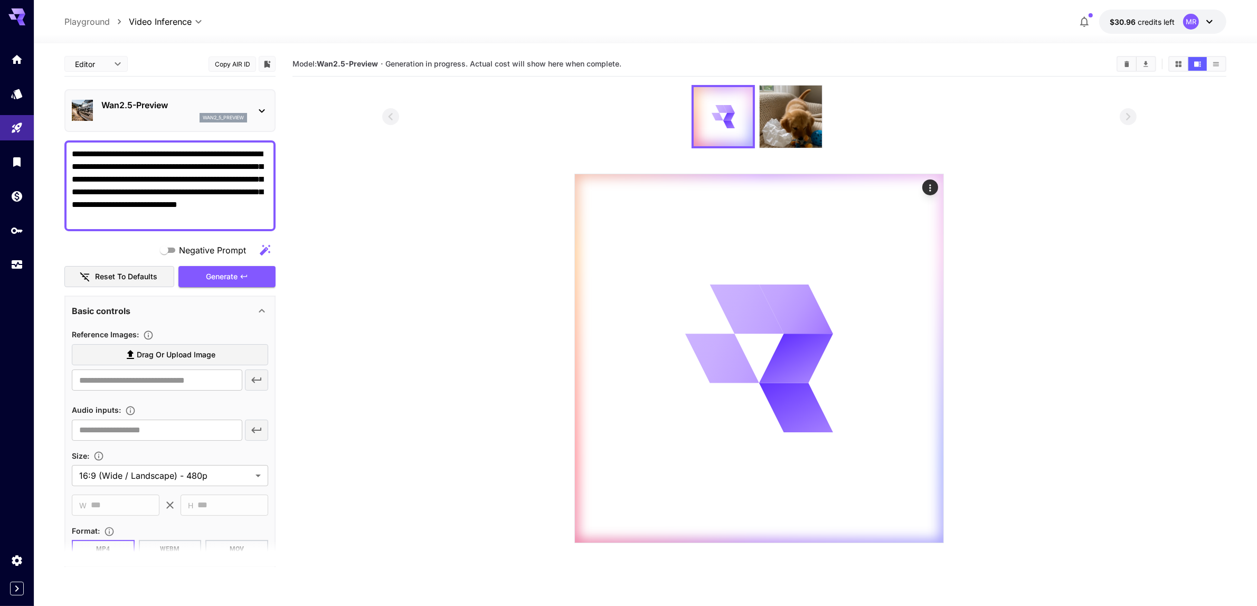
click at [618, 85] on div at bounding box center [759, 116] width 755 height 63
drag, startPoint x: 618, startPoint y: 85, endPoint x: 399, endPoint y: 117, distance: 221.6
click at [399, 117] on div at bounding box center [759, 116] width 755 height 63
click at [1199, 21] on div "MR" at bounding box center [1192, 22] width 16 height 16
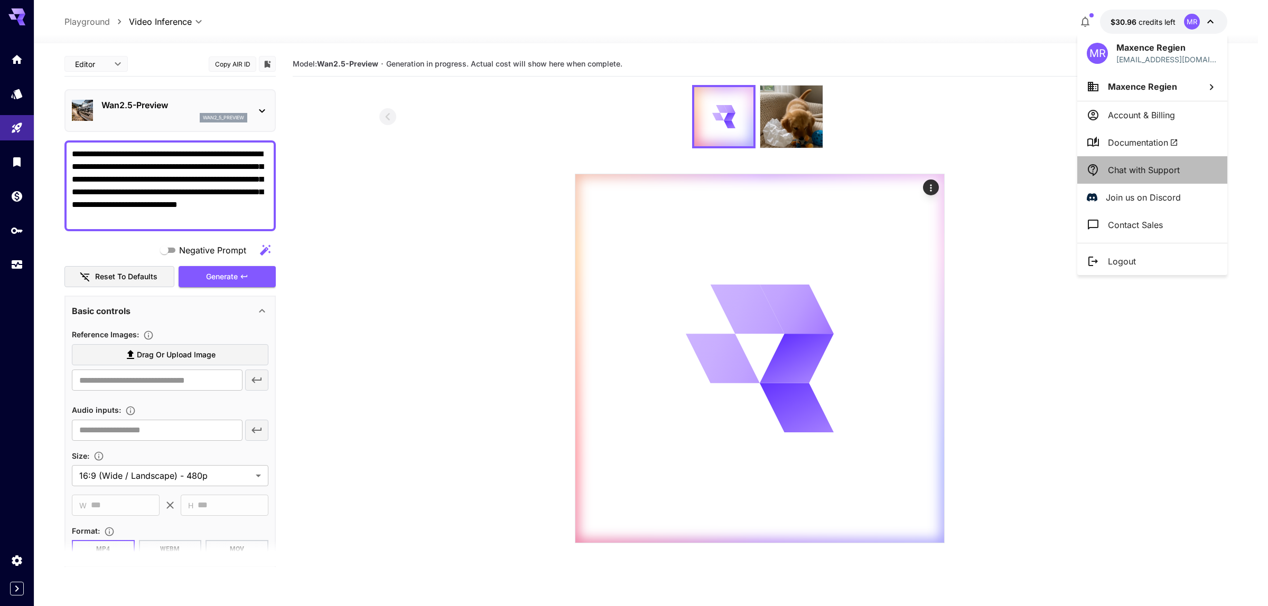
click at [1145, 169] on p "Chat with Support" at bounding box center [1143, 170] width 72 height 13
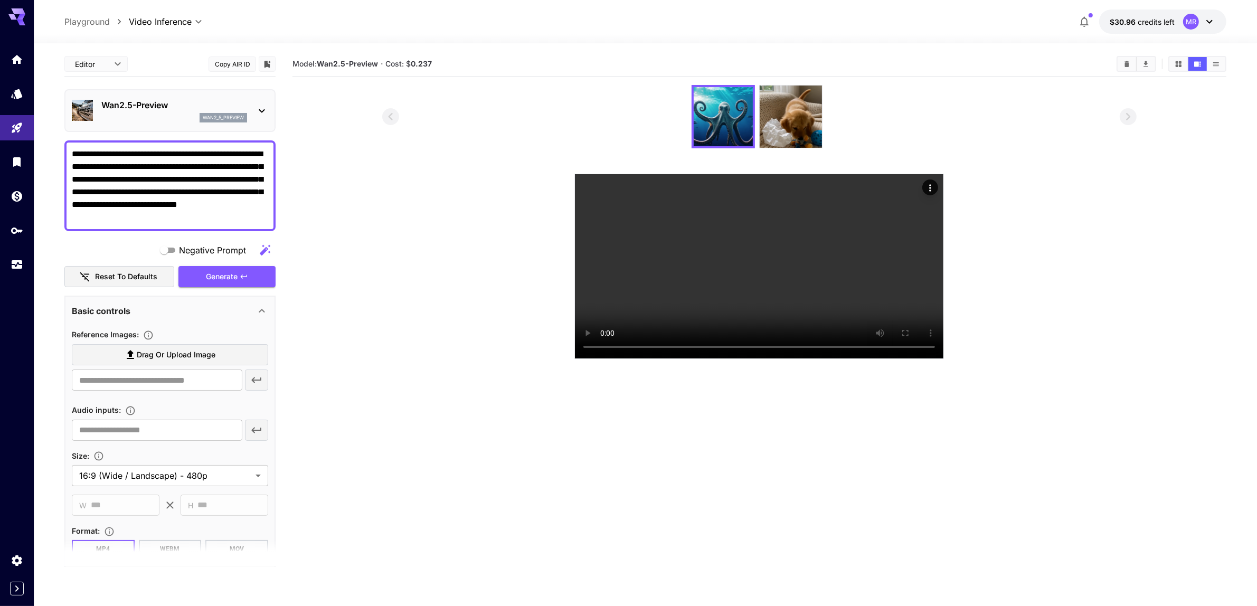
click at [619, 388] on section "Model: Wan2.5-Preview · Cost: $ 0.237" at bounding box center [760, 355] width 934 height 606
click at [1133, 461] on section "Model: Wan2.5-Preview · Cost: $ 0.237" at bounding box center [760, 355] width 934 height 606
click at [501, 492] on section "Model: Wan2.5-Preview · Cost: $ 0.237" at bounding box center [760, 355] width 934 height 606
drag, startPoint x: 501, startPoint y: 492, endPoint x: 349, endPoint y: 505, distance: 152.7
click at [349, 505] on section "Model: Wan2.5-Preview · Cost: $ 0.237" at bounding box center [760, 355] width 934 height 606
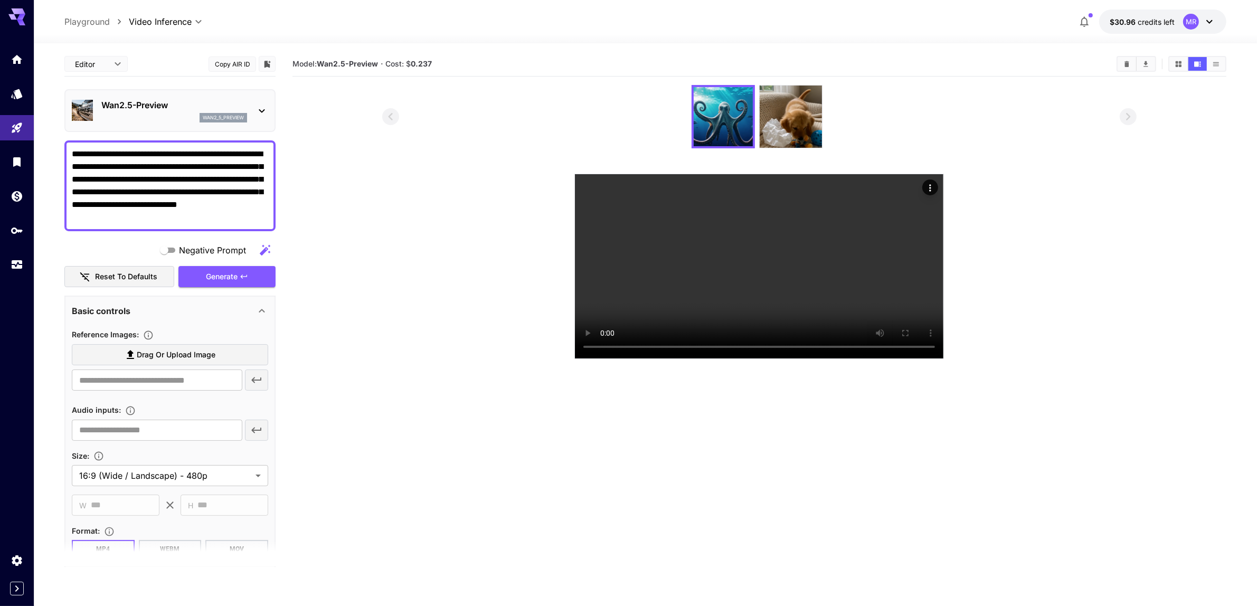
click at [1025, 497] on section "Model: Wan2.5-Preview · Cost: $ 0.237" at bounding box center [760, 355] width 934 height 606
drag, startPoint x: 1025, startPoint y: 497, endPoint x: 474, endPoint y: 349, distance: 570.0
click at [500, 507] on section "Model: Wan2.5-Preview · Cost: $ 0.237" at bounding box center [760, 355] width 934 height 606
